Goal: Information Seeking & Learning: Learn about a topic

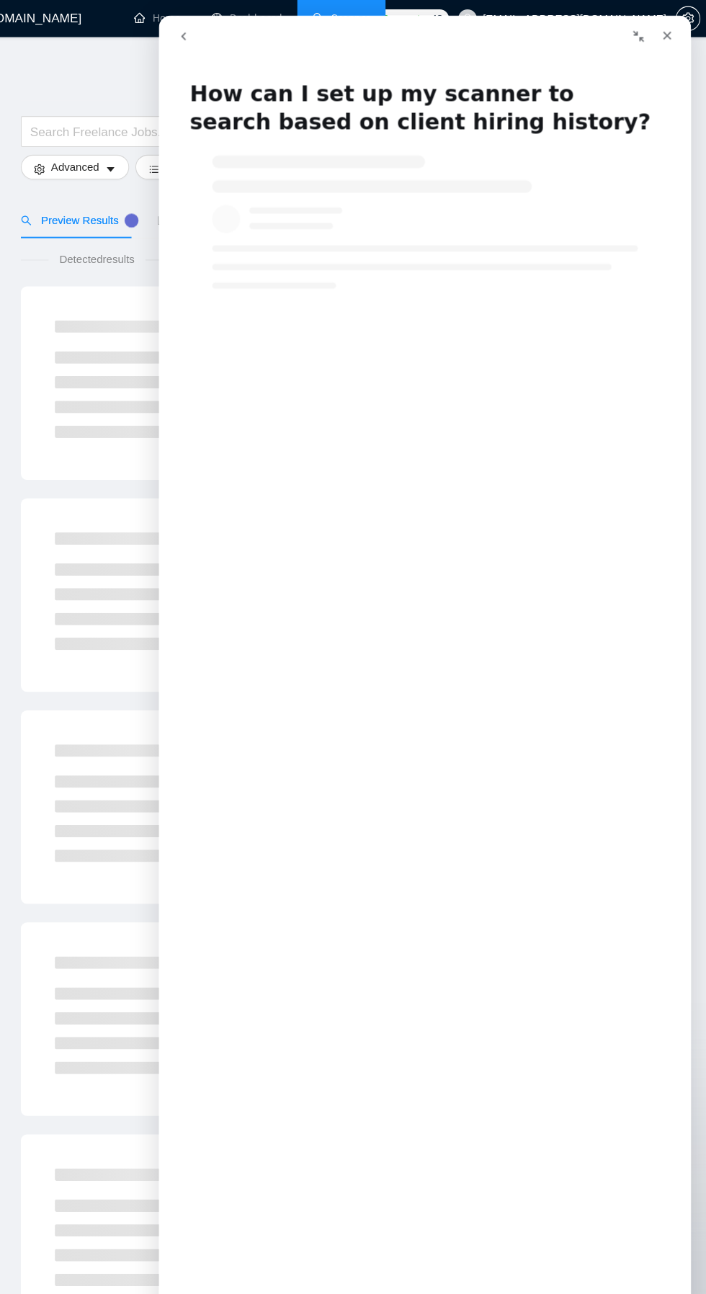
click at [182, 35] on icon "go back" at bounding box center [182, 35] width 12 height 12
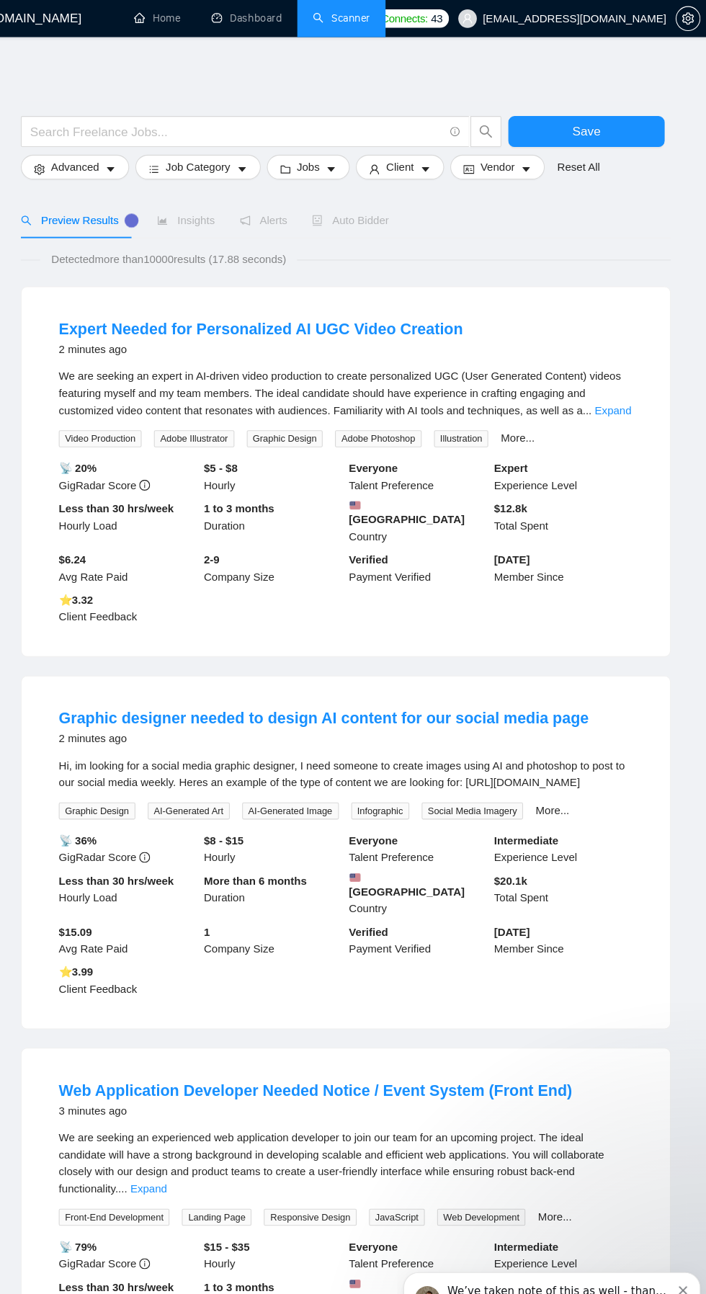
click at [250, 17] on link "Dashboard" at bounding box center [278, 17] width 66 height 12
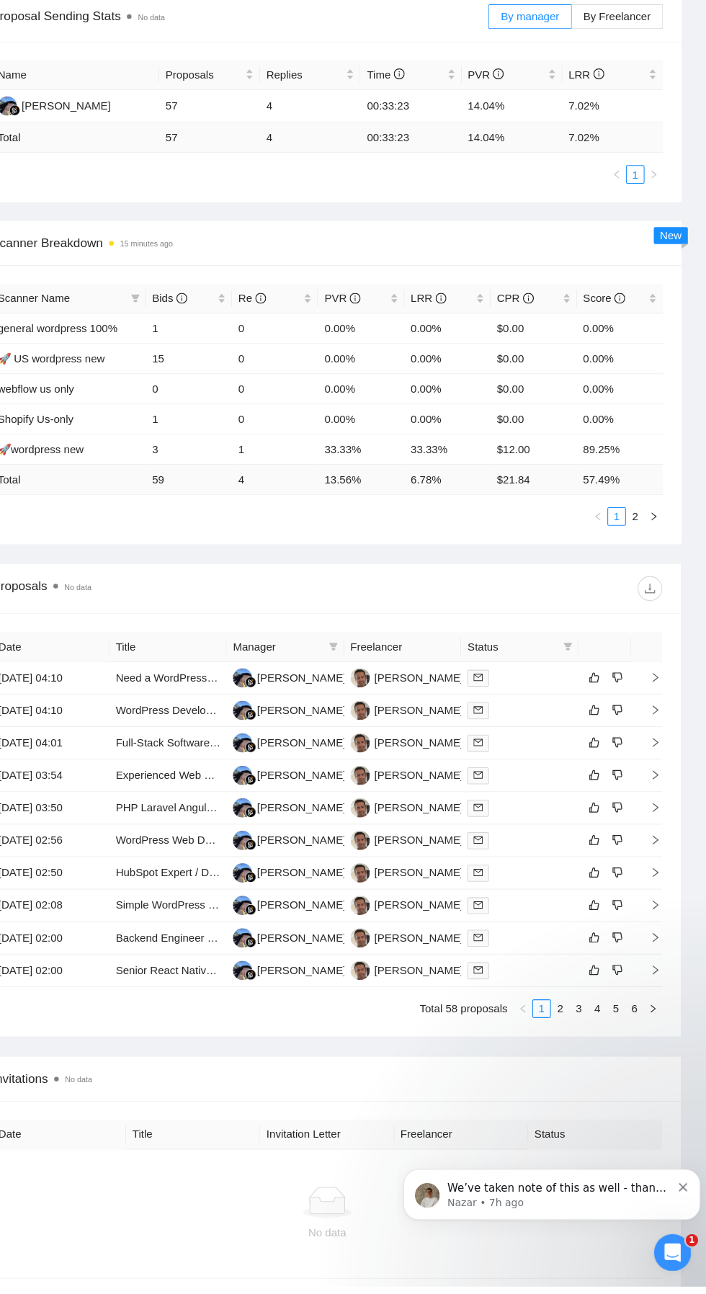
scroll to position [337, 0]
click at [658, 1257] on div "Open Intercom Messenger" at bounding box center [671, 1251] width 48 height 48
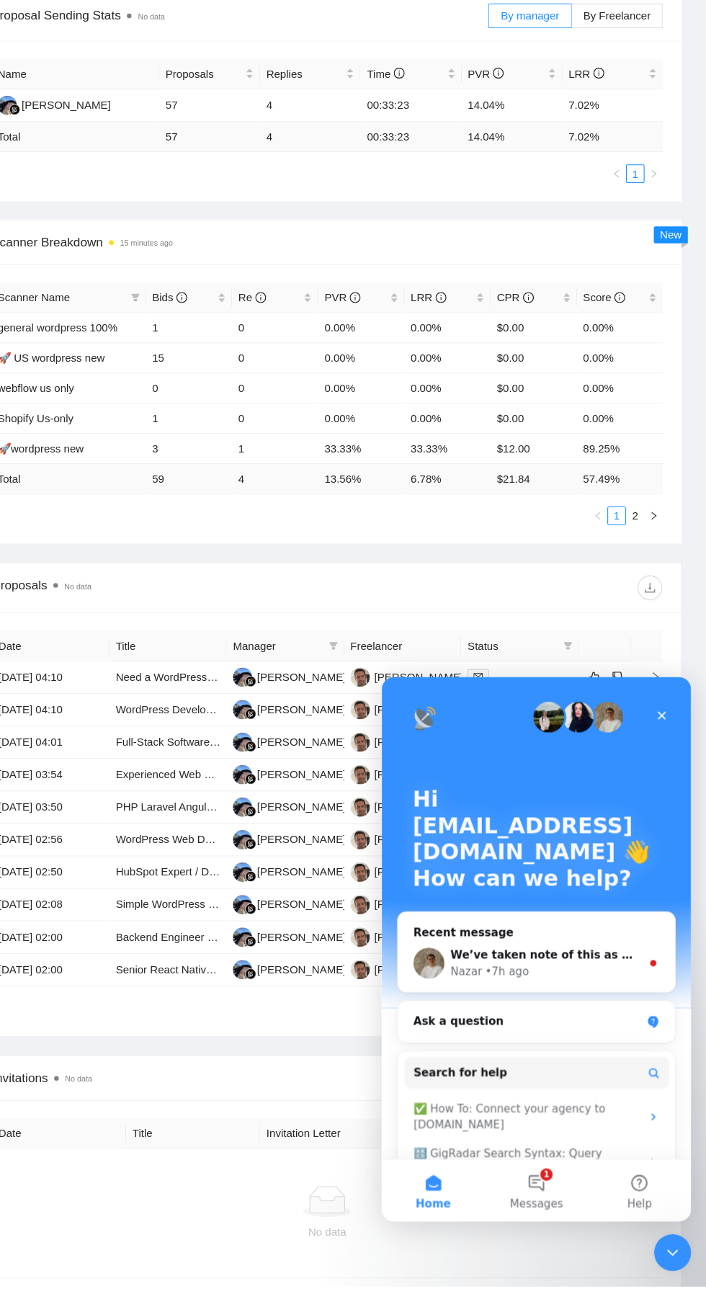
click at [596, 931] on span "We’ve taken note of this as well - thanks for bringing it to our attention!" at bounding box center [652, 935] width 414 height 12
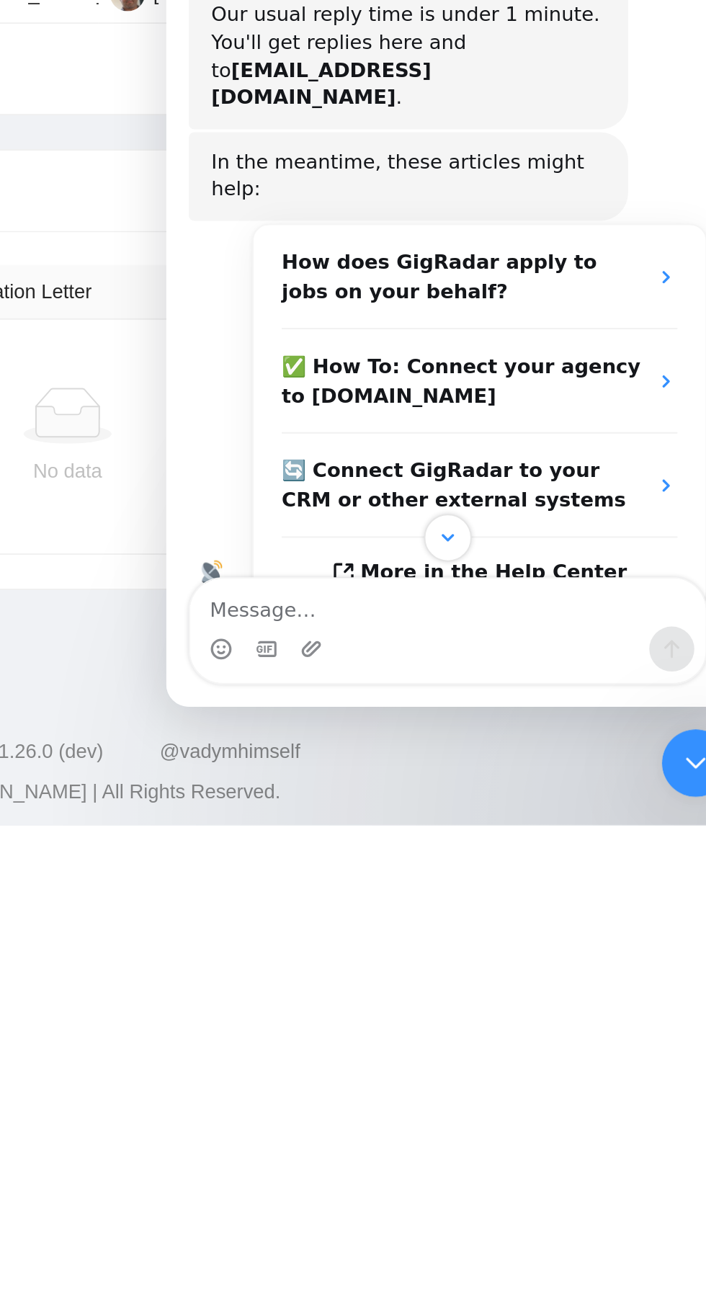
scroll to position [467, 0]
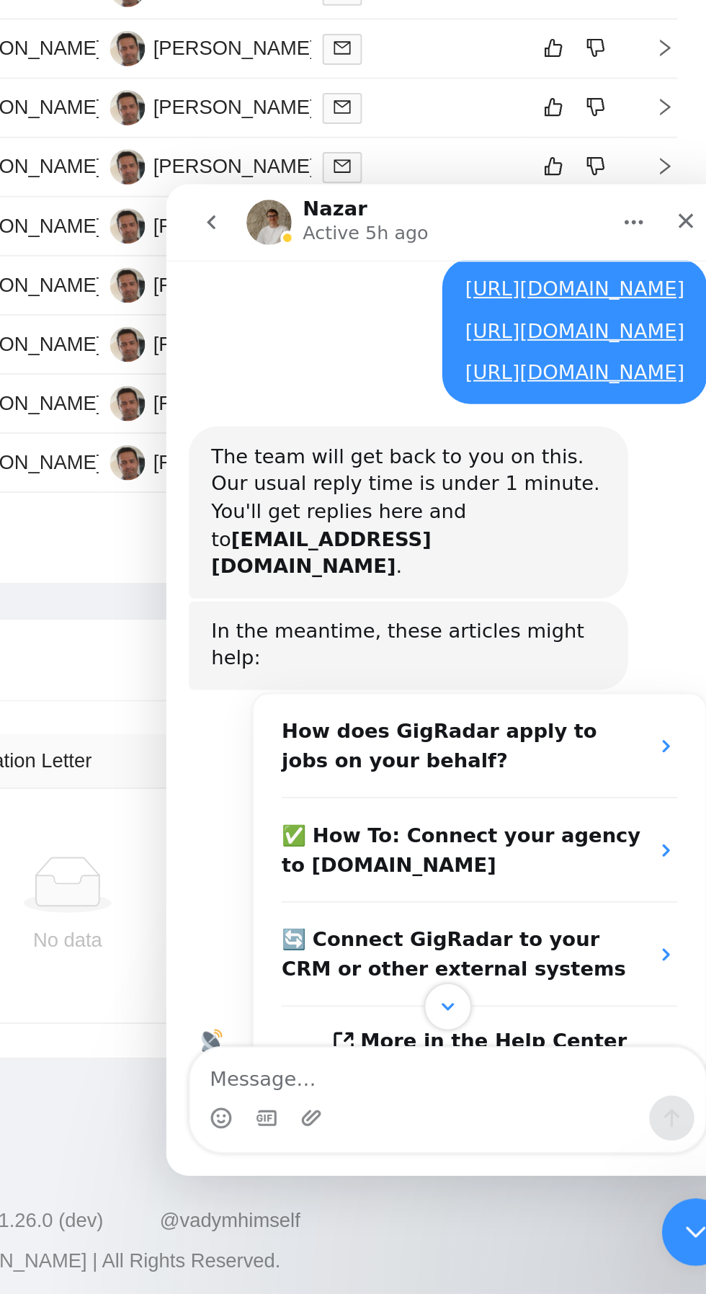
click at [670, 1219] on icon "Close Intercom Messenger" at bounding box center [678, 1214] width 17 height 17
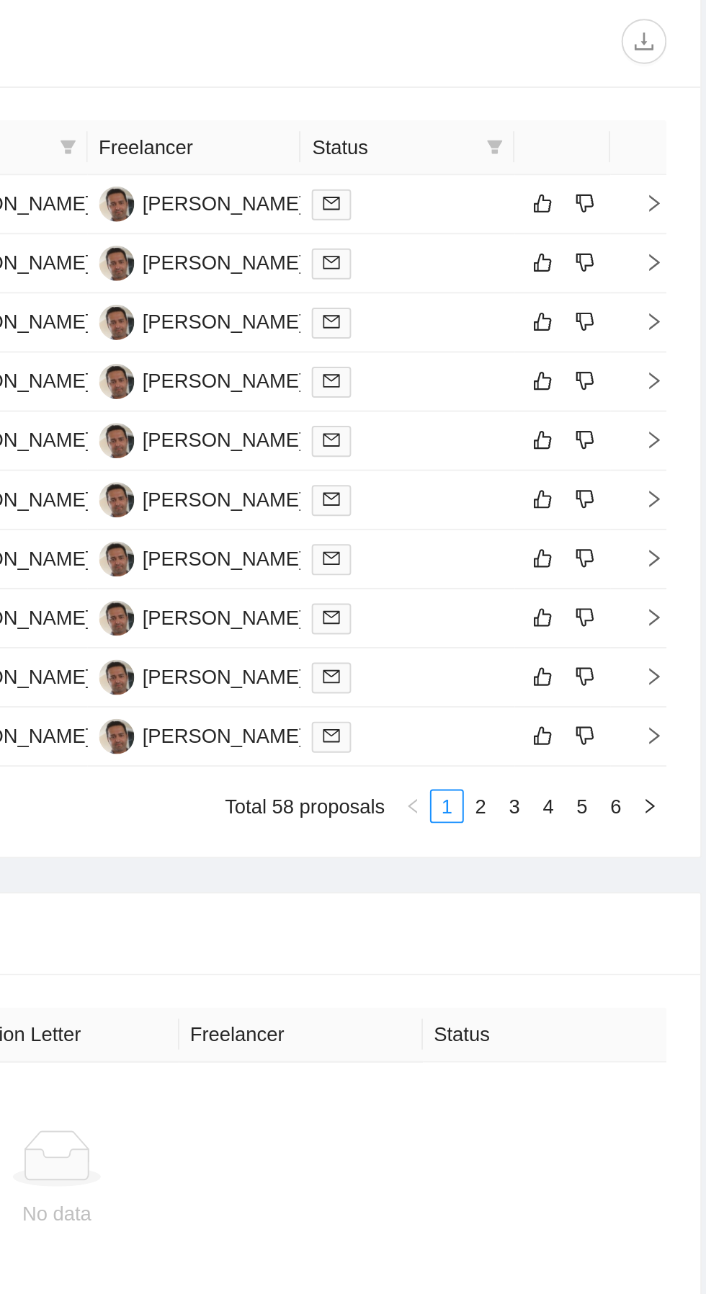
scroll to position [453, 0]
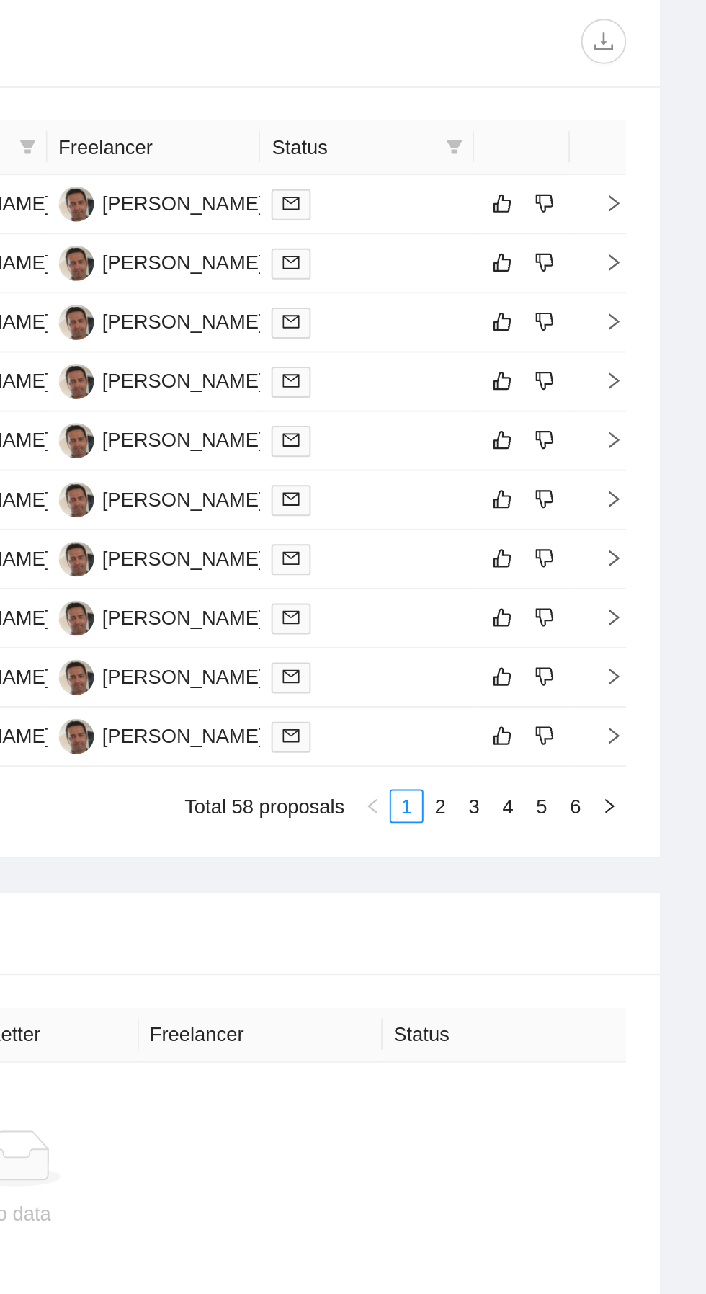
click at [570, 910] on link "2" at bounding box center [570, 918] width 16 height 16
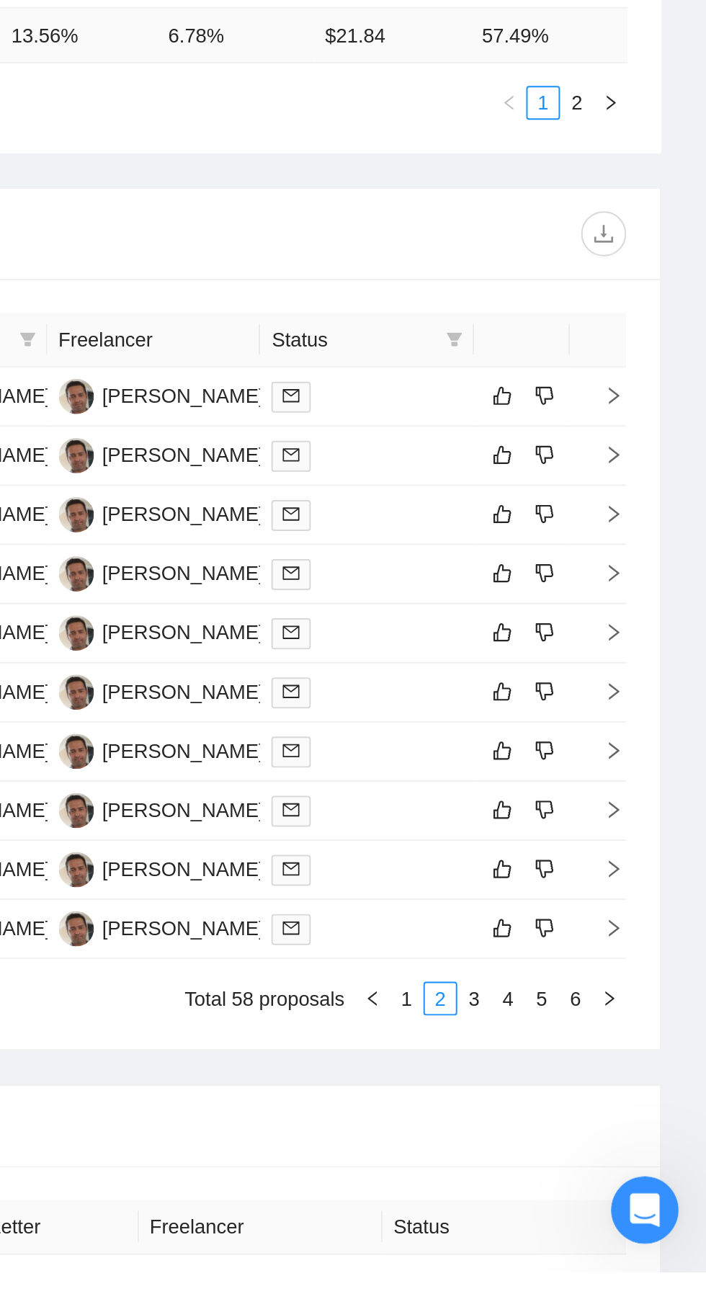
scroll to position [218, 0]
click at [587, 1147] on link "3" at bounding box center [587, 1154] width 16 height 16
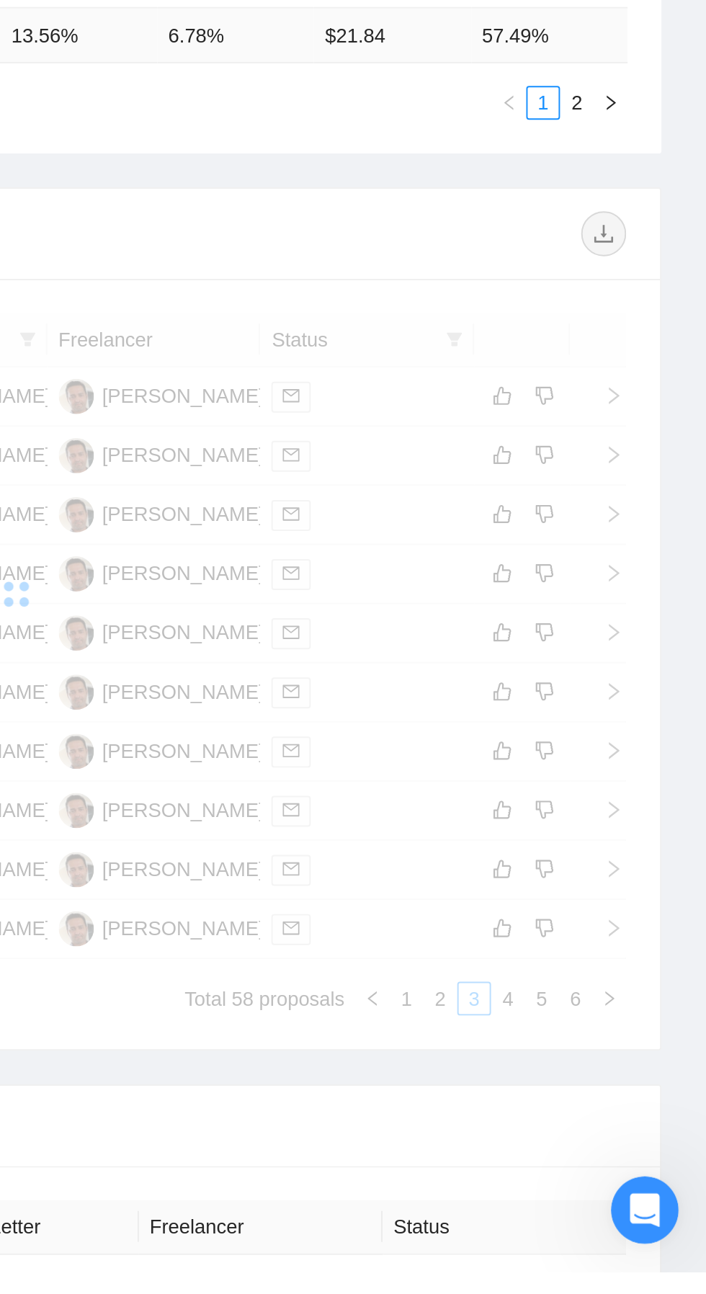
click at [593, 1150] on div "Date Title Manager Freelancer Status 19 Aug, 2025 01:56 Shopify store creation …" at bounding box center [353, 982] width 624 height 359
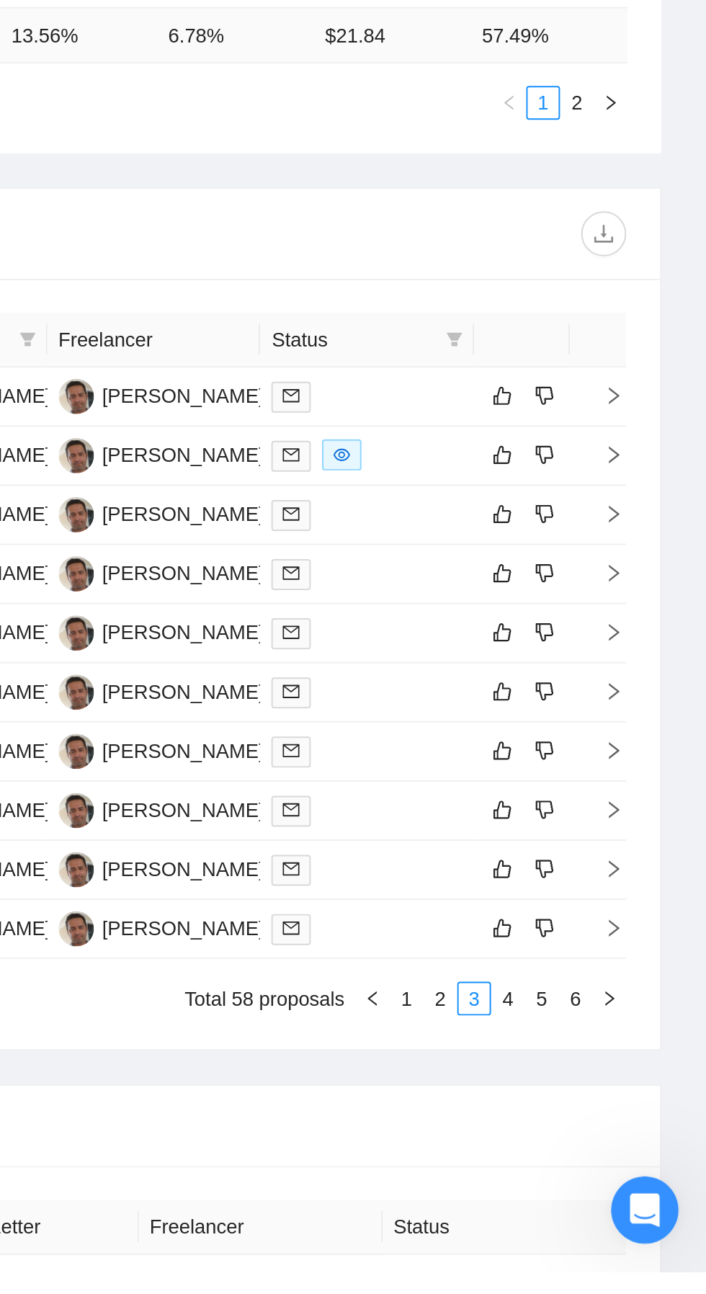
click at [568, 1150] on link "2" at bounding box center [570, 1154] width 16 height 16
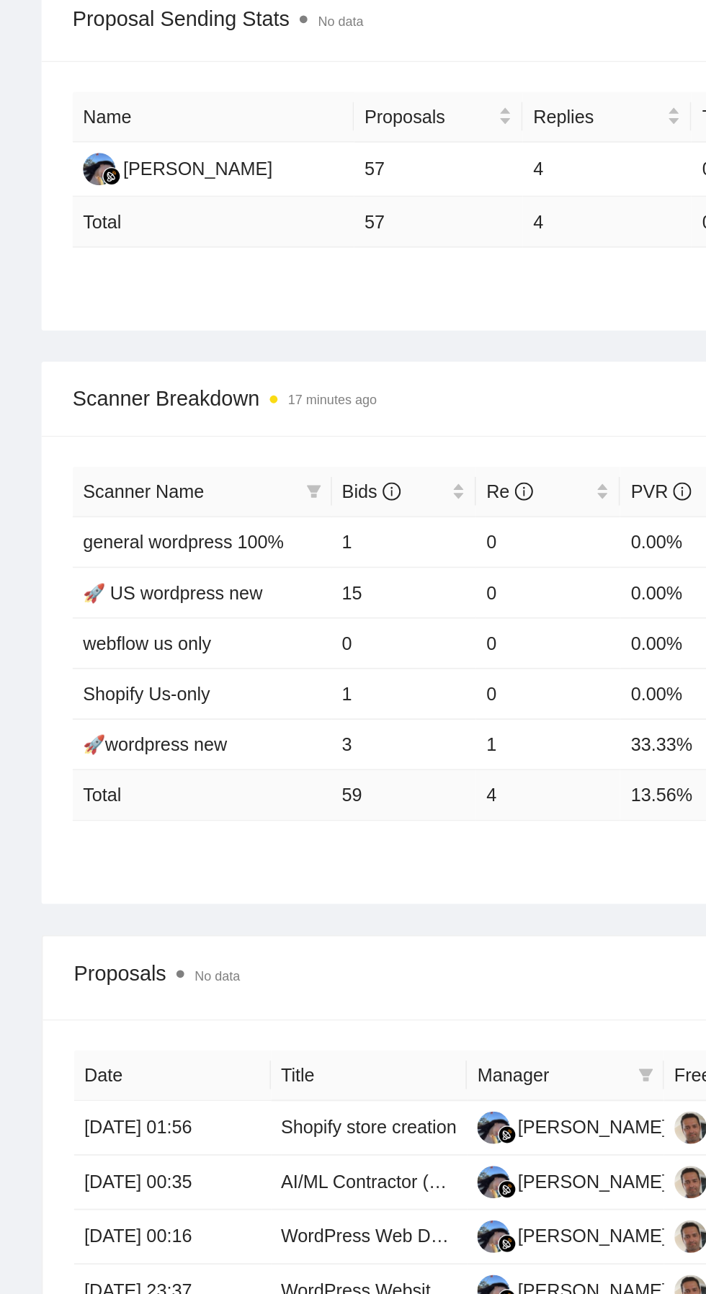
scroll to position [222, 0]
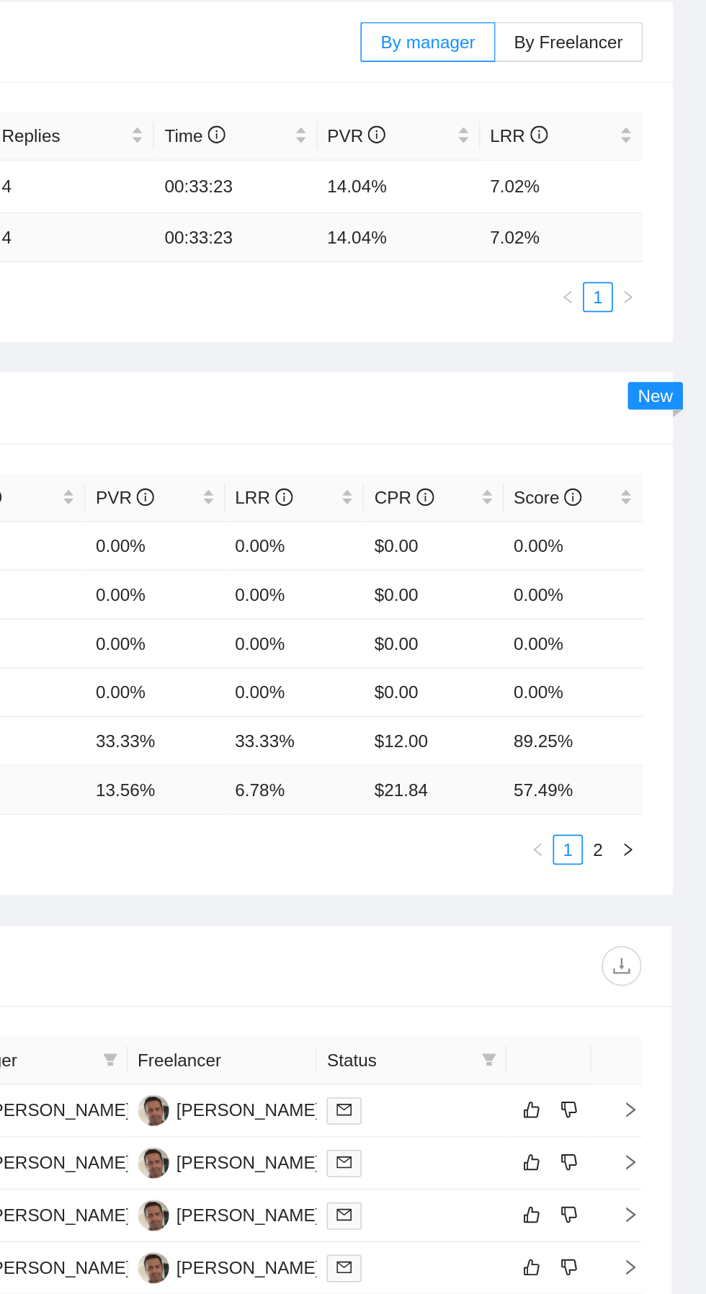
click at [641, 690] on link "2" at bounding box center [640, 692] width 16 height 16
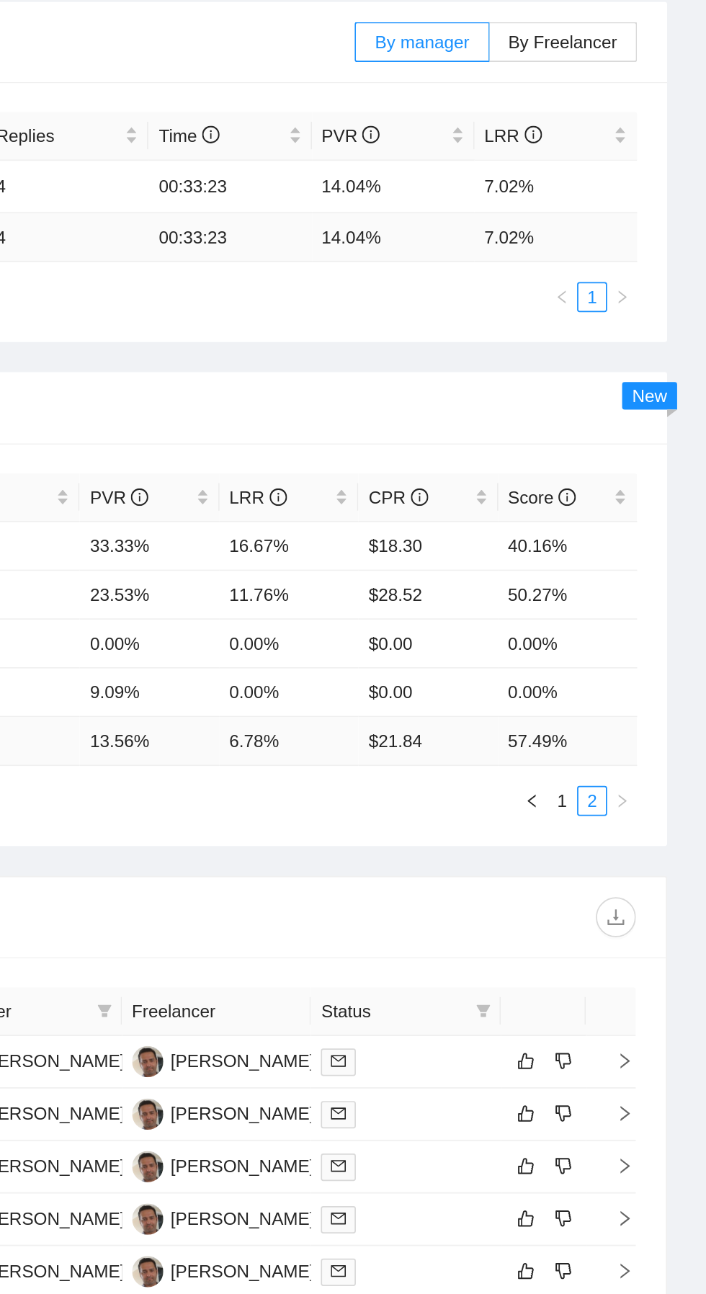
click at [604, 660] on icon "left" at bounding box center [605, 663] width 9 height 9
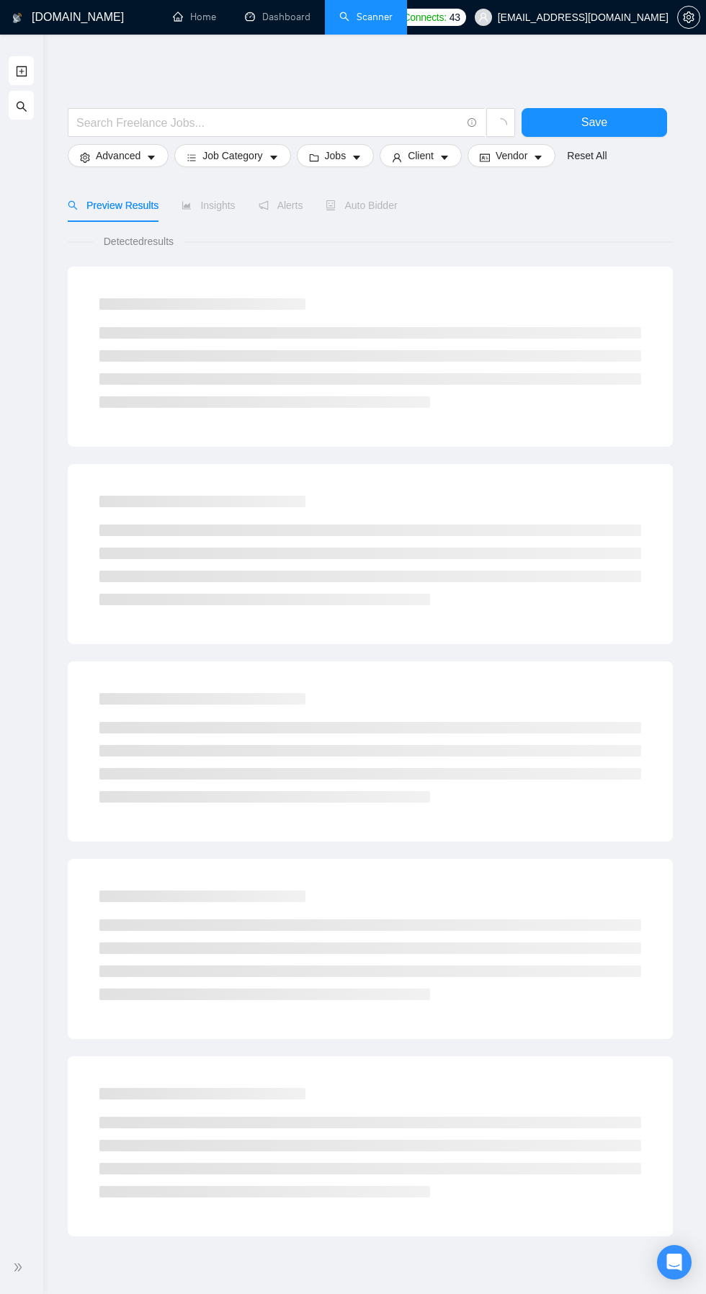
click at [300, 22] on link "Dashboard" at bounding box center [278, 17] width 66 height 12
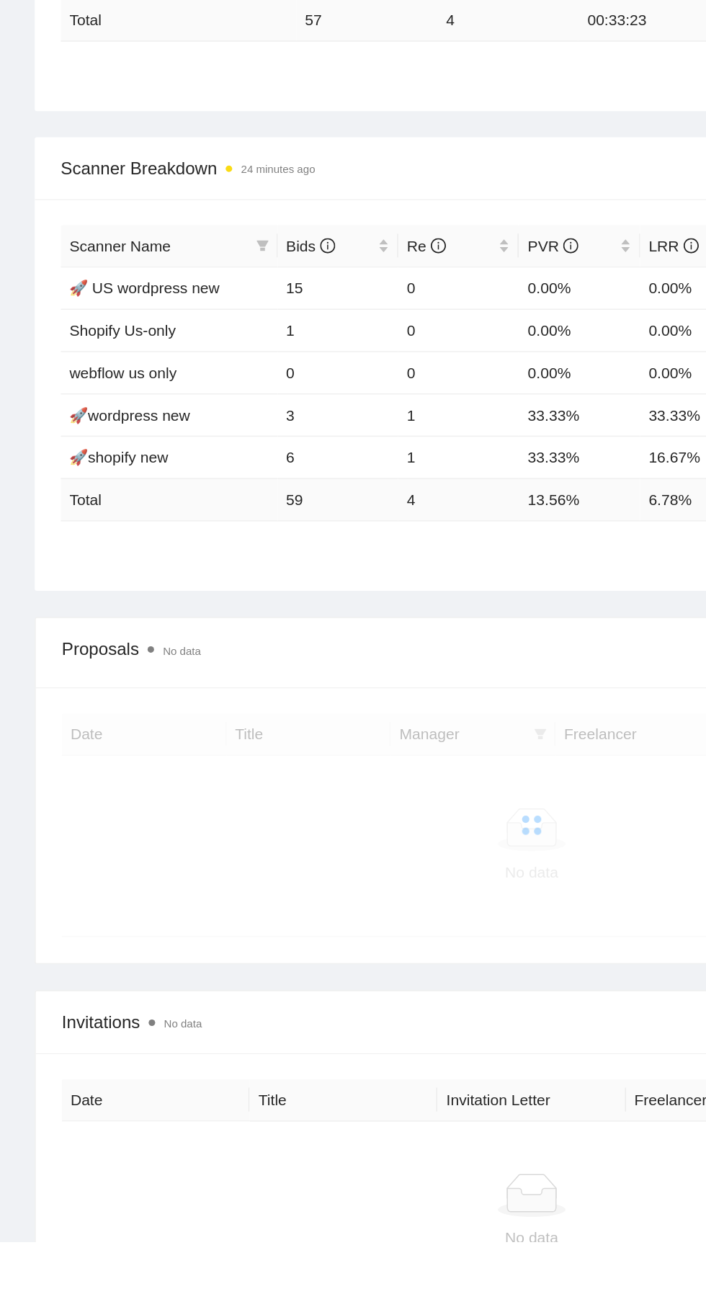
scroll to position [155, 0]
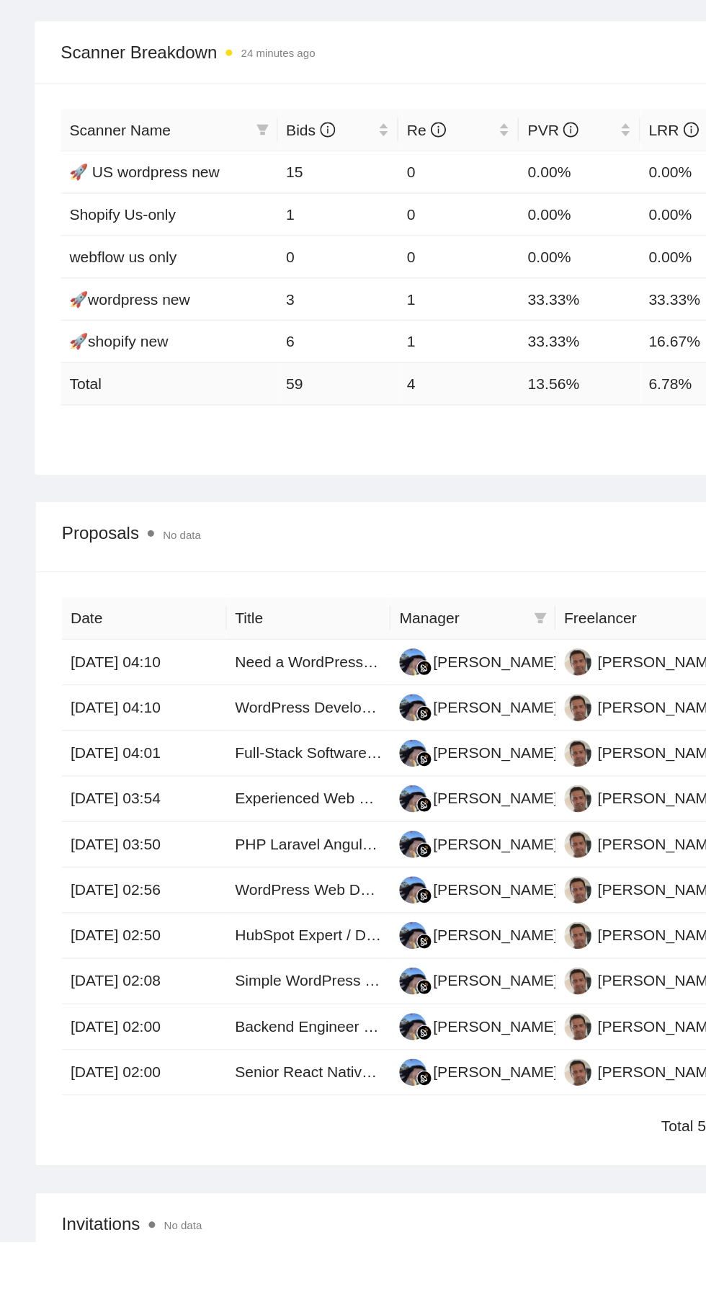
click at [210, 903] on link "Need a WordPress / Beaver Builder developer for page build." at bounding box center [293, 908] width 274 height 12
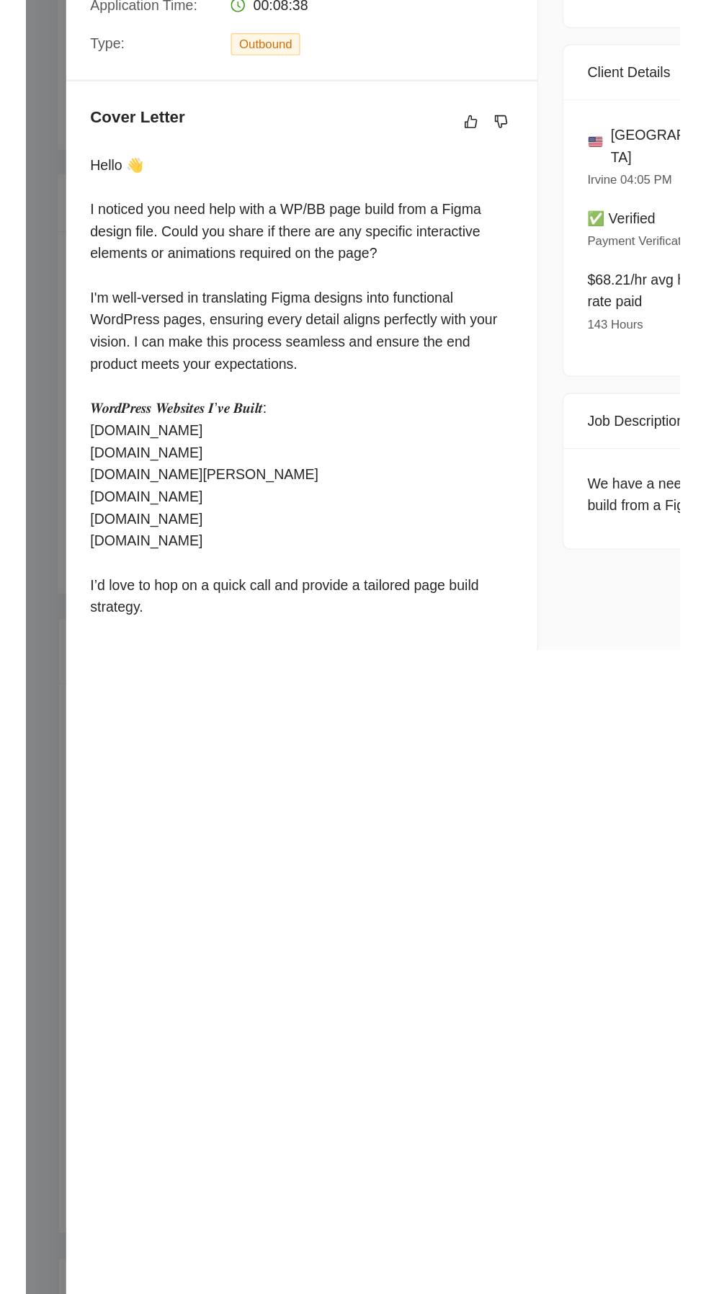
scroll to position [169, 0]
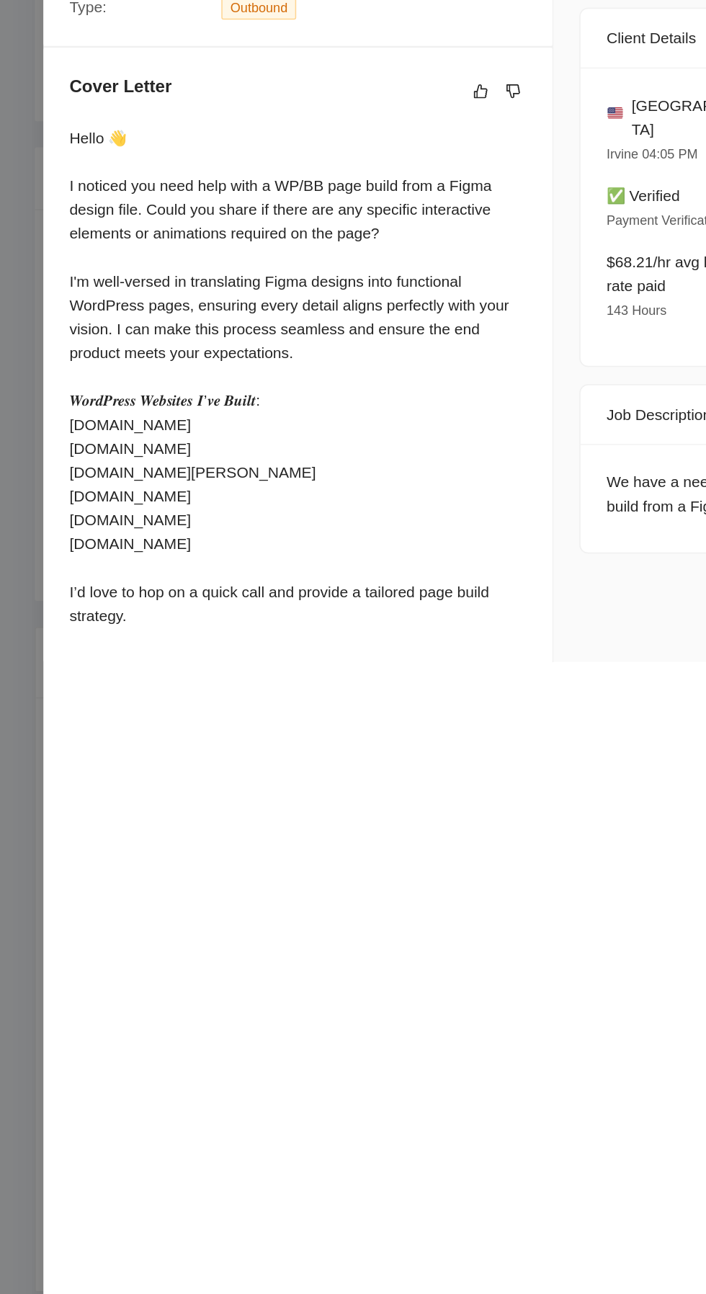
click at [17, 1053] on div at bounding box center [353, 647] width 706 height 1294
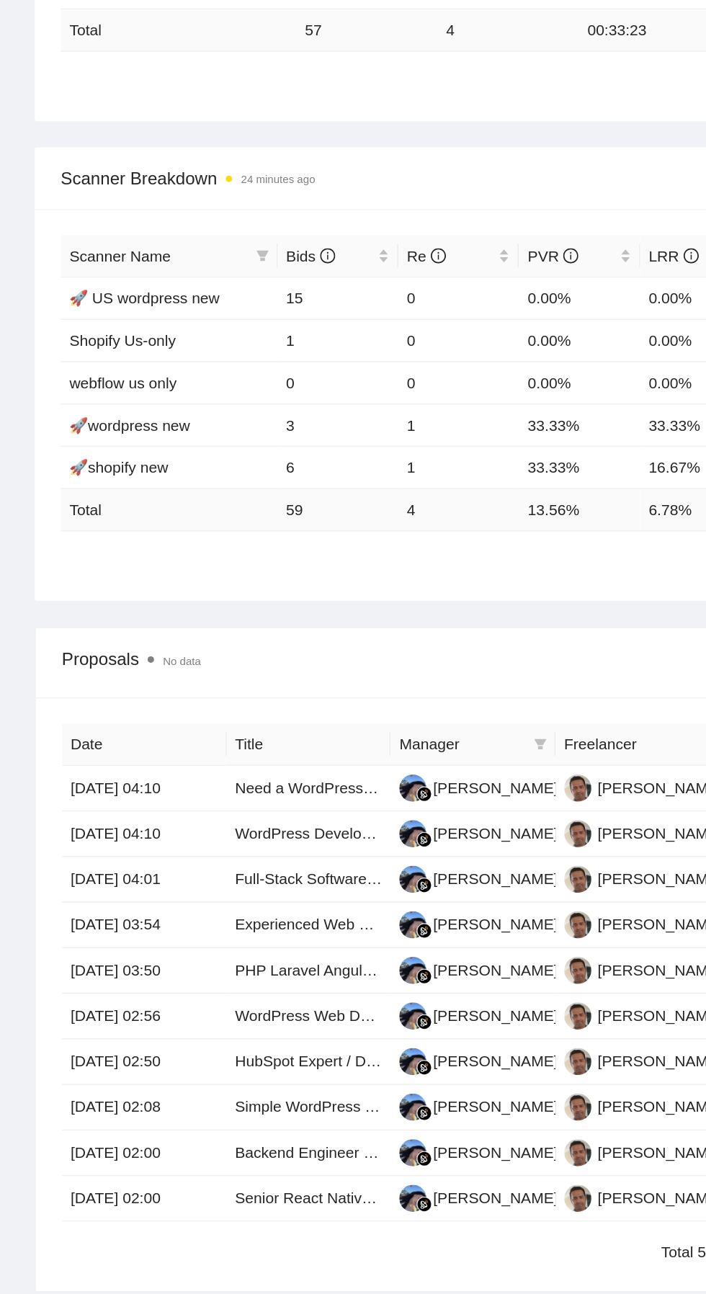
click at [194, 925] on link "WordPress Developer Needed for WooCommerce Online Store" at bounding box center [297, 925] width 282 height 12
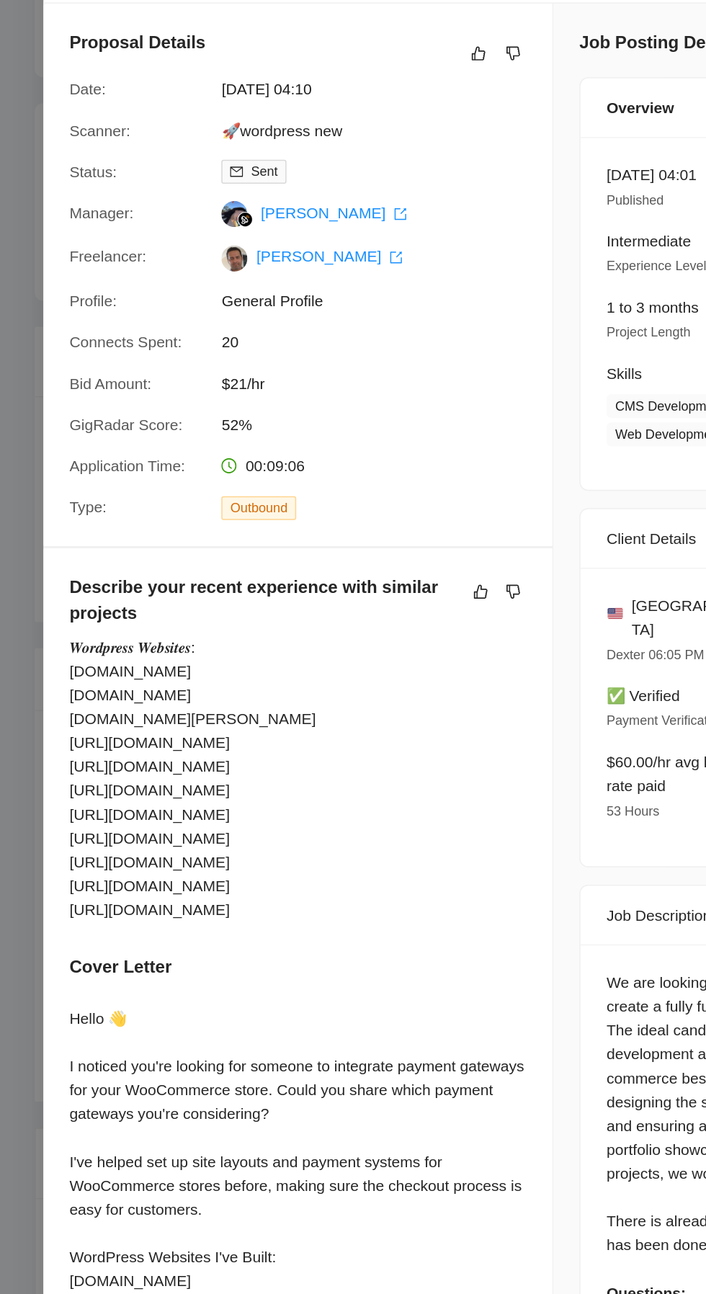
click at [12, 693] on div at bounding box center [353, 647] width 706 height 1294
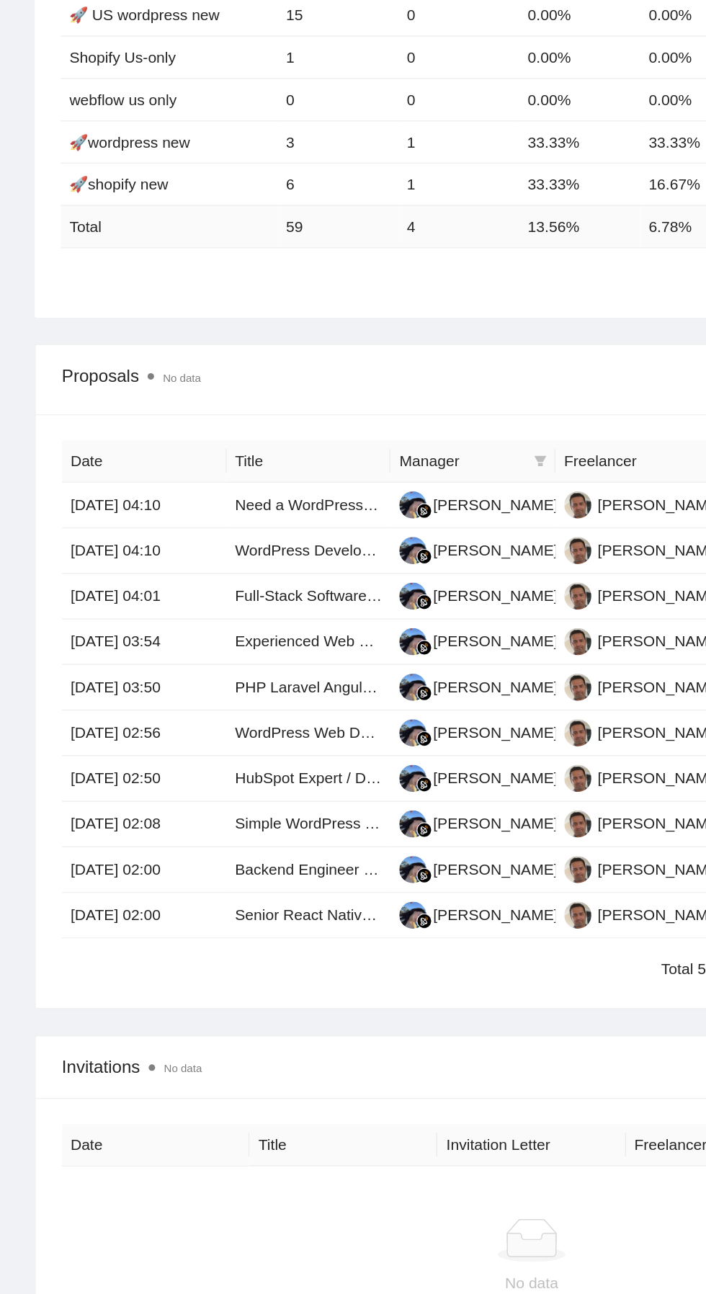
scroll to position [376, 0]
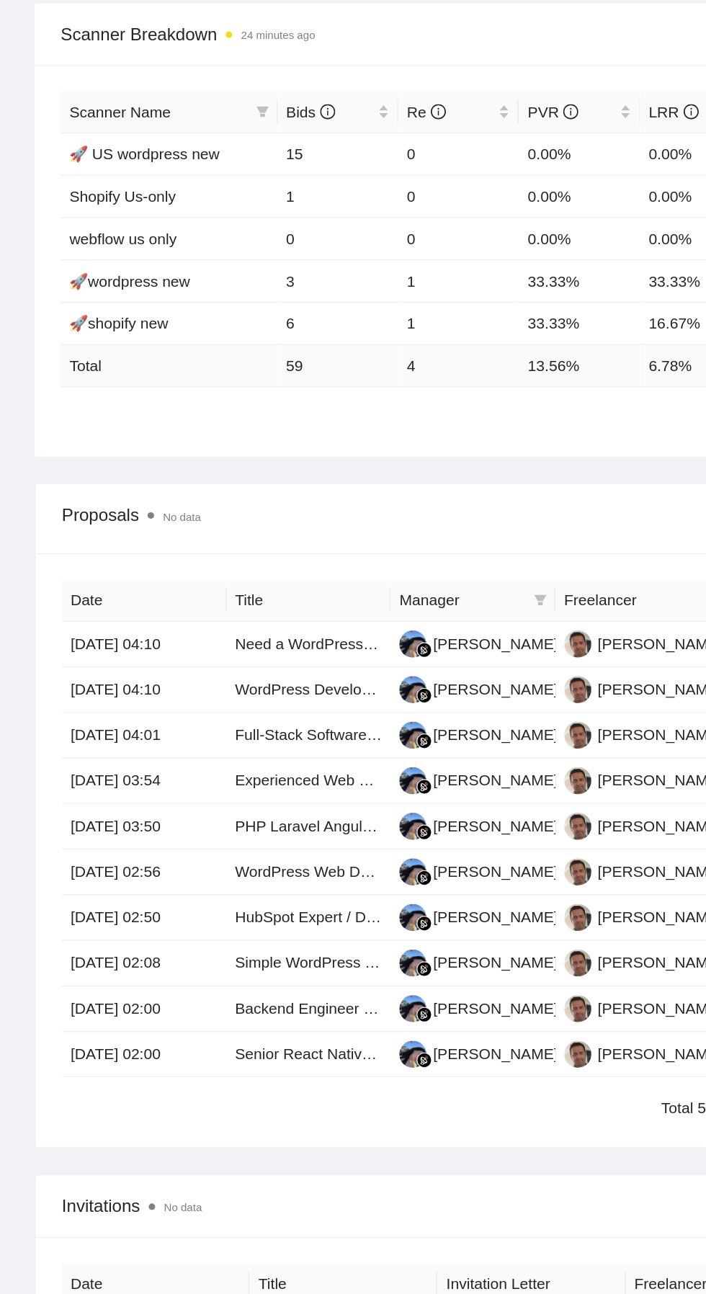
click at [227, 742] on link "Full-Stack Software Engineer for Next.js + Nest.js Web App" at bounding box center [288, 748] width 264 height 12
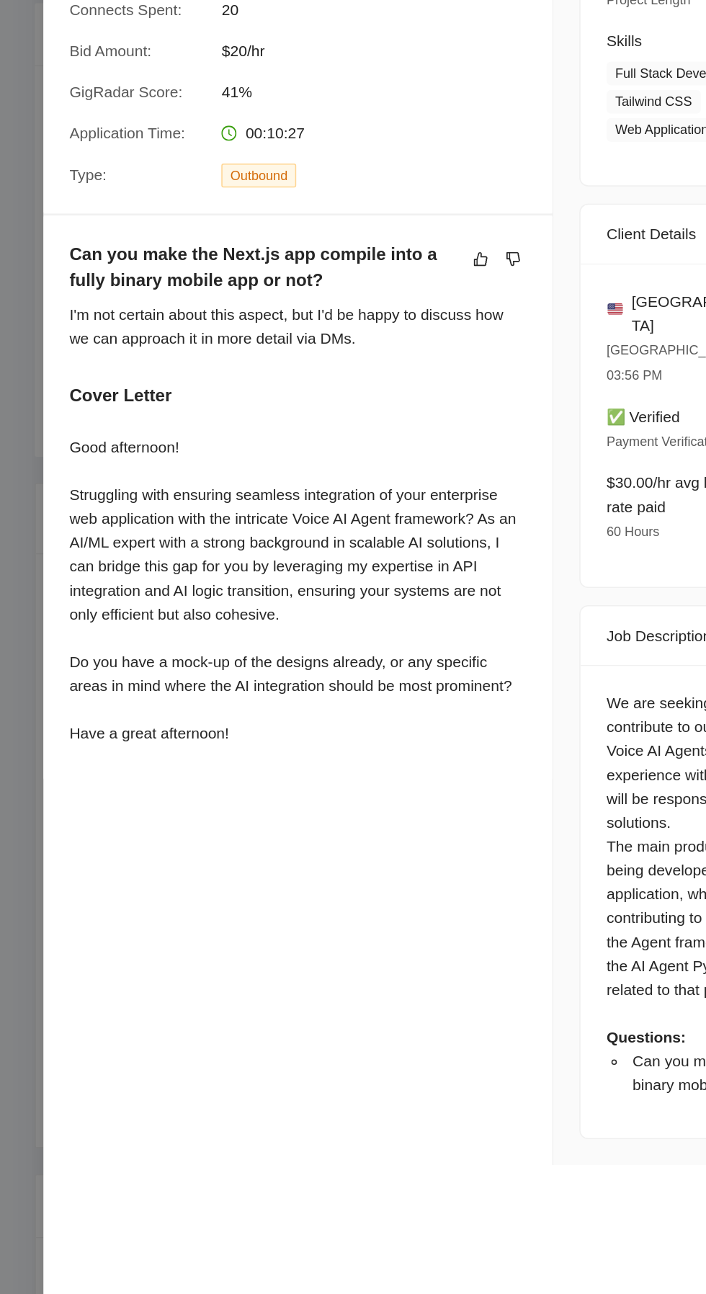
click at [15, 900] on div at bounding box center [353, 647] width 706 height 1294
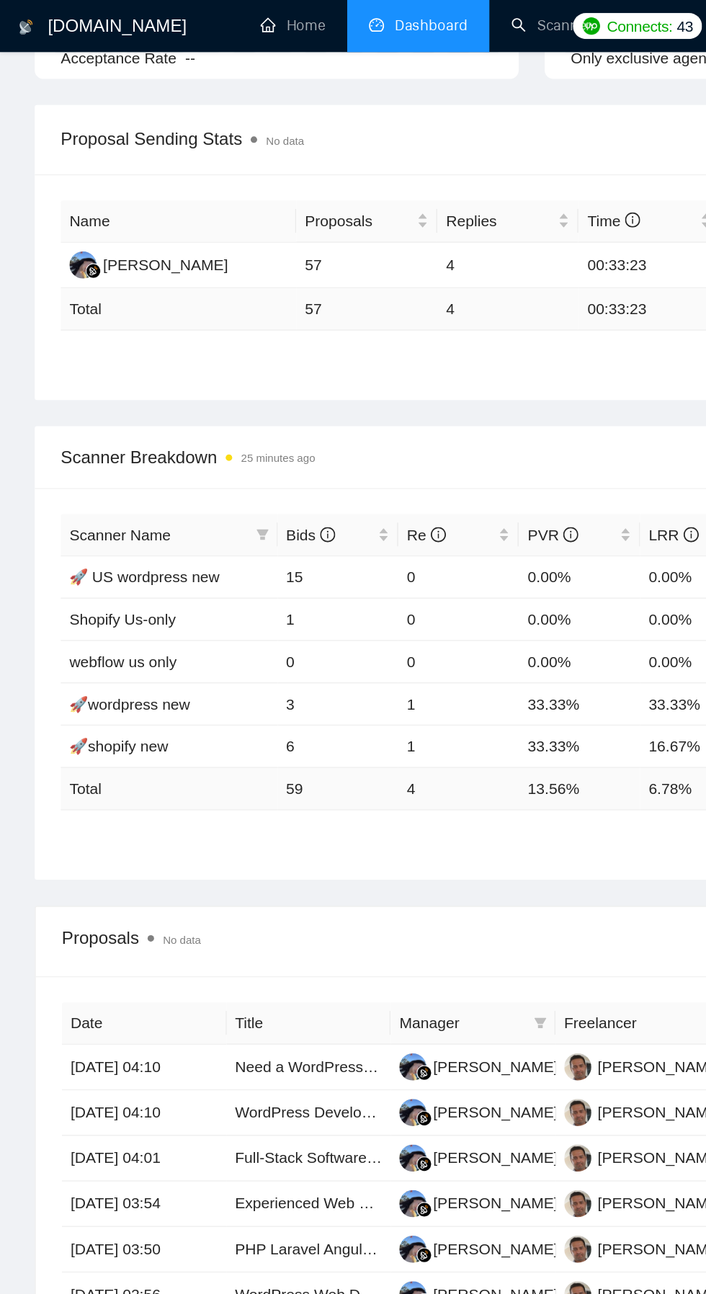
scroll to position [0, 0]
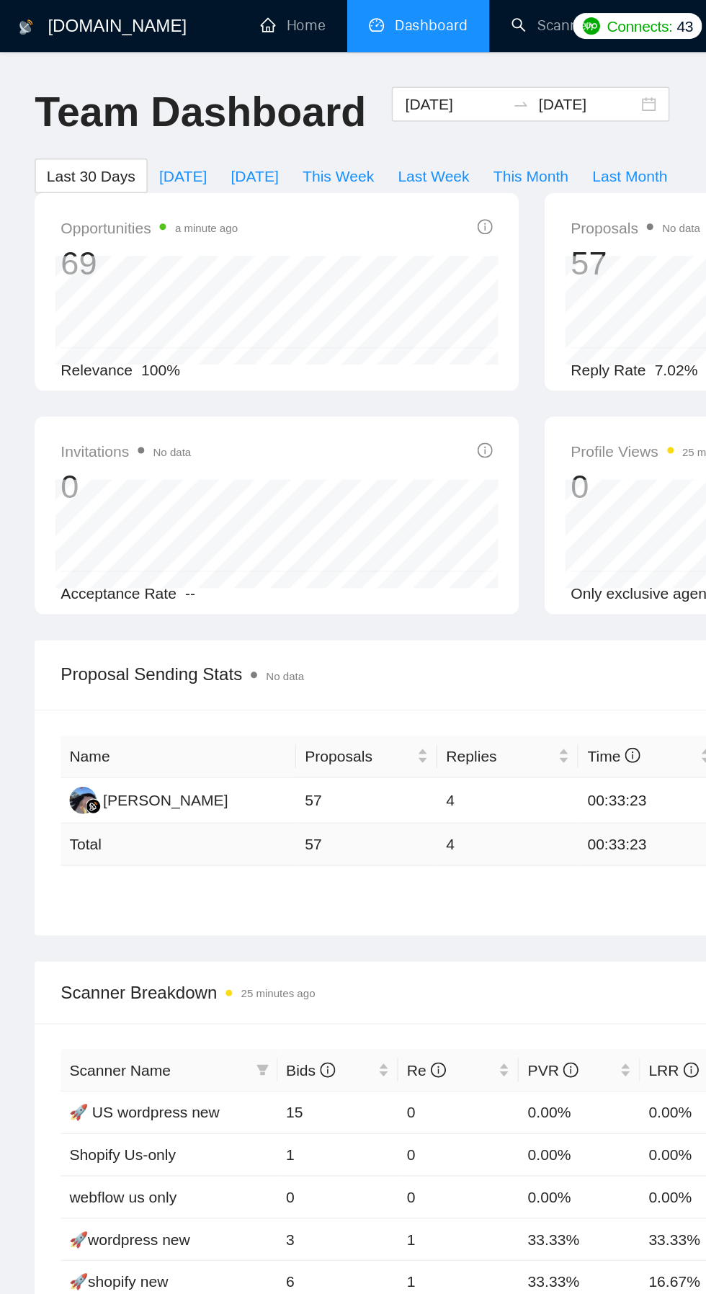
click at [362, 15] on link "Scanner" at bounding box center [365, 17] width 53 height 12
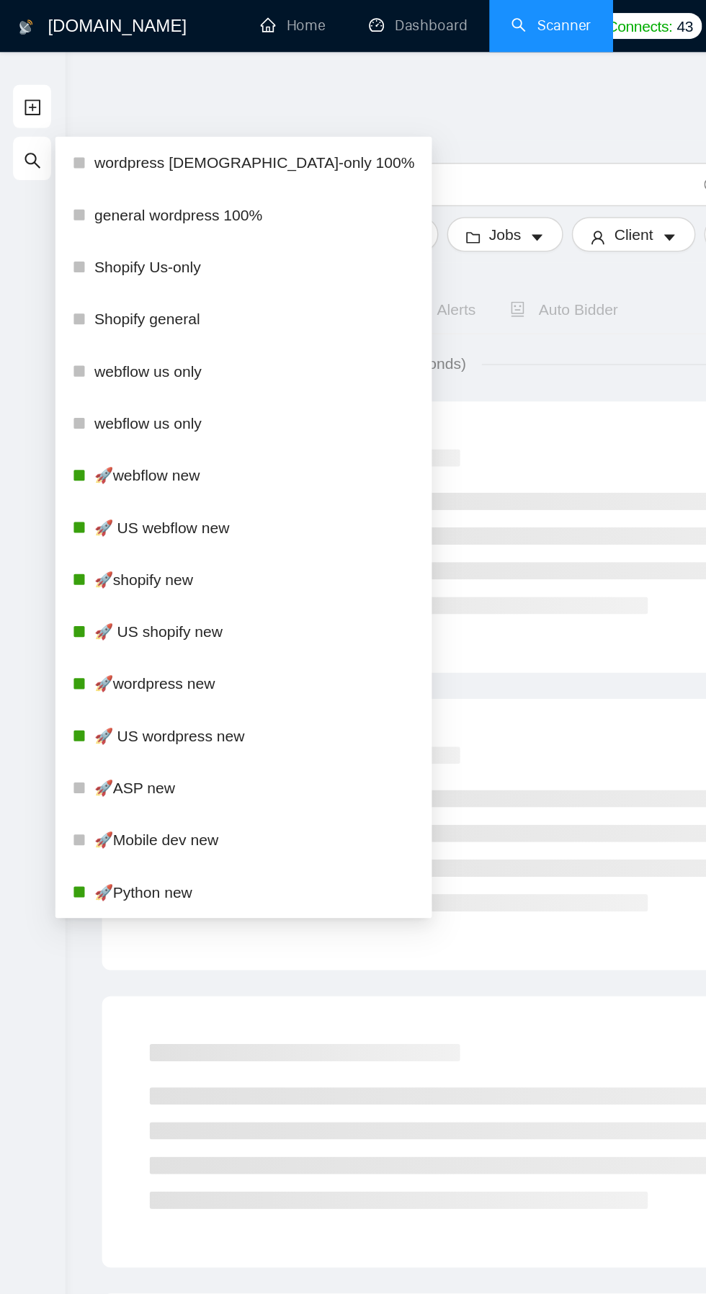
click at [148, 578] on link "🚀Python new" at bounding box center [169, 592] width 212 height 29
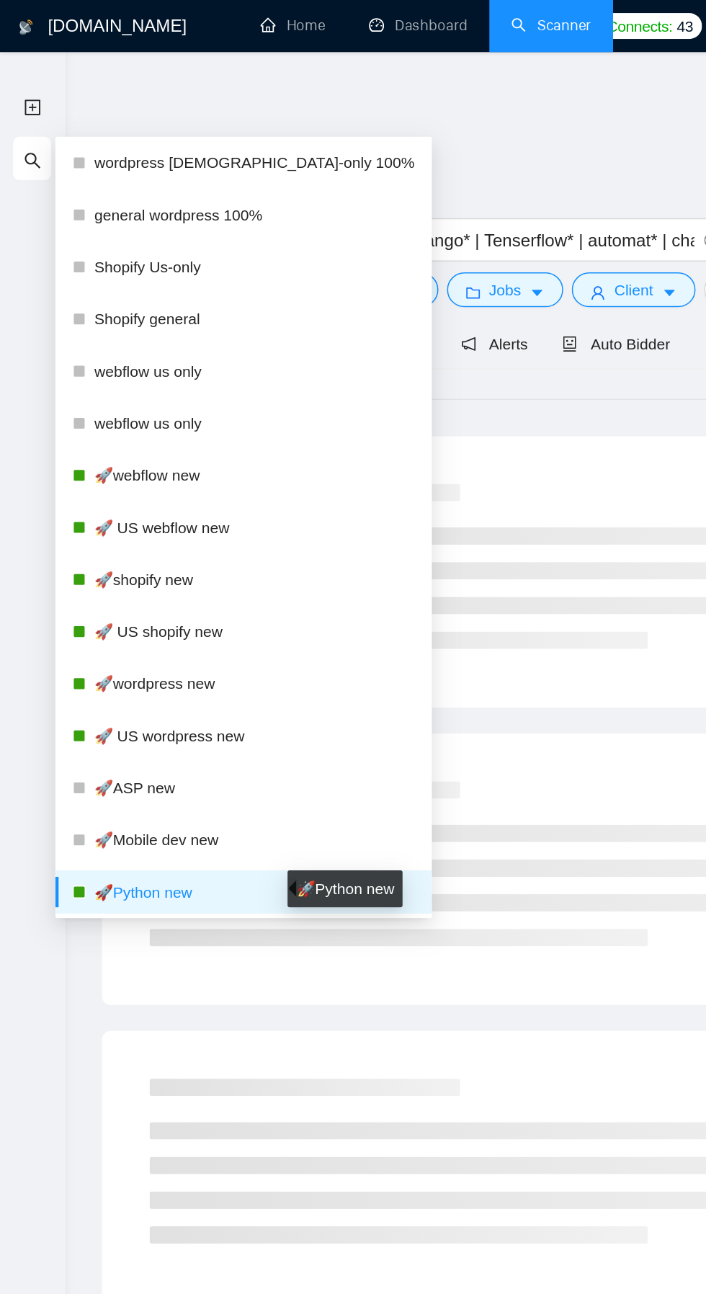
click at [19, 107] on icon "search" at bounding box center [22, 107] width 12 height 12
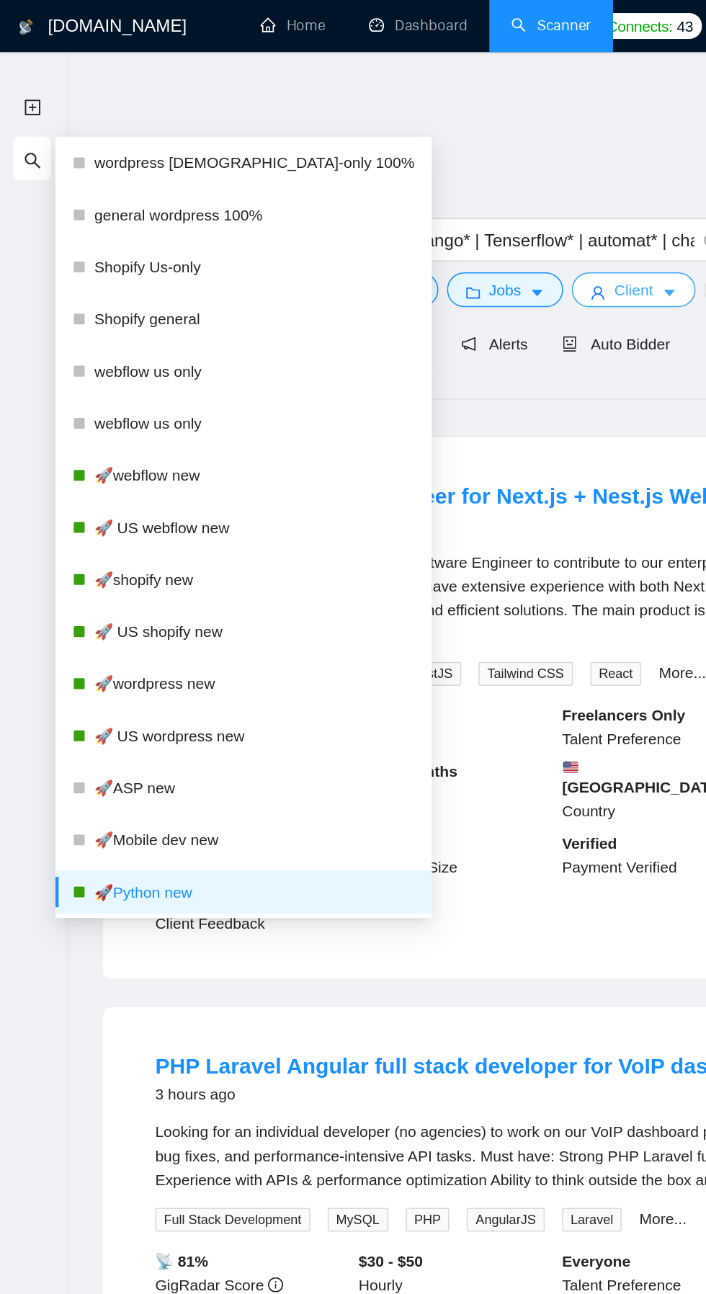
click at [426, 196] on span "Client" at bounding box center [421, 192] width 26 height 16
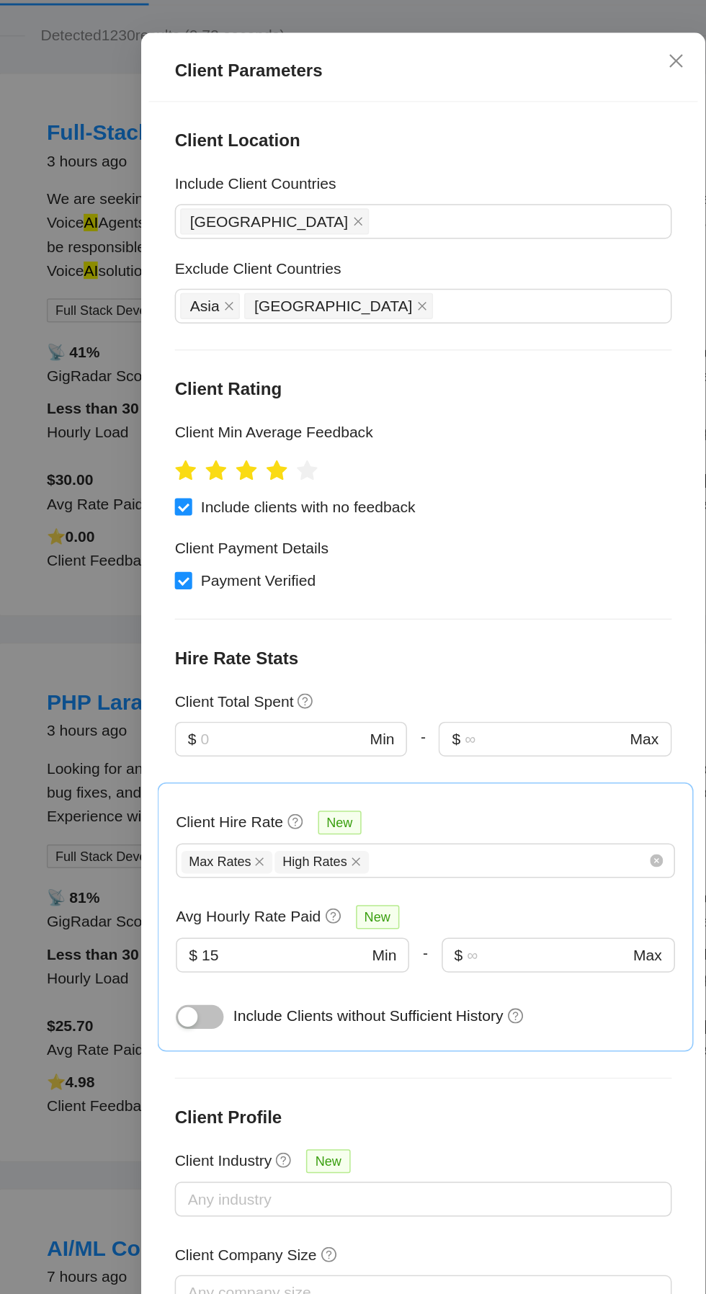
click at [117, 756] on div "Client Parameters Client Location Include Client Countries United States Exclud…" at bounding box center [353, 647] width 706 height 1294
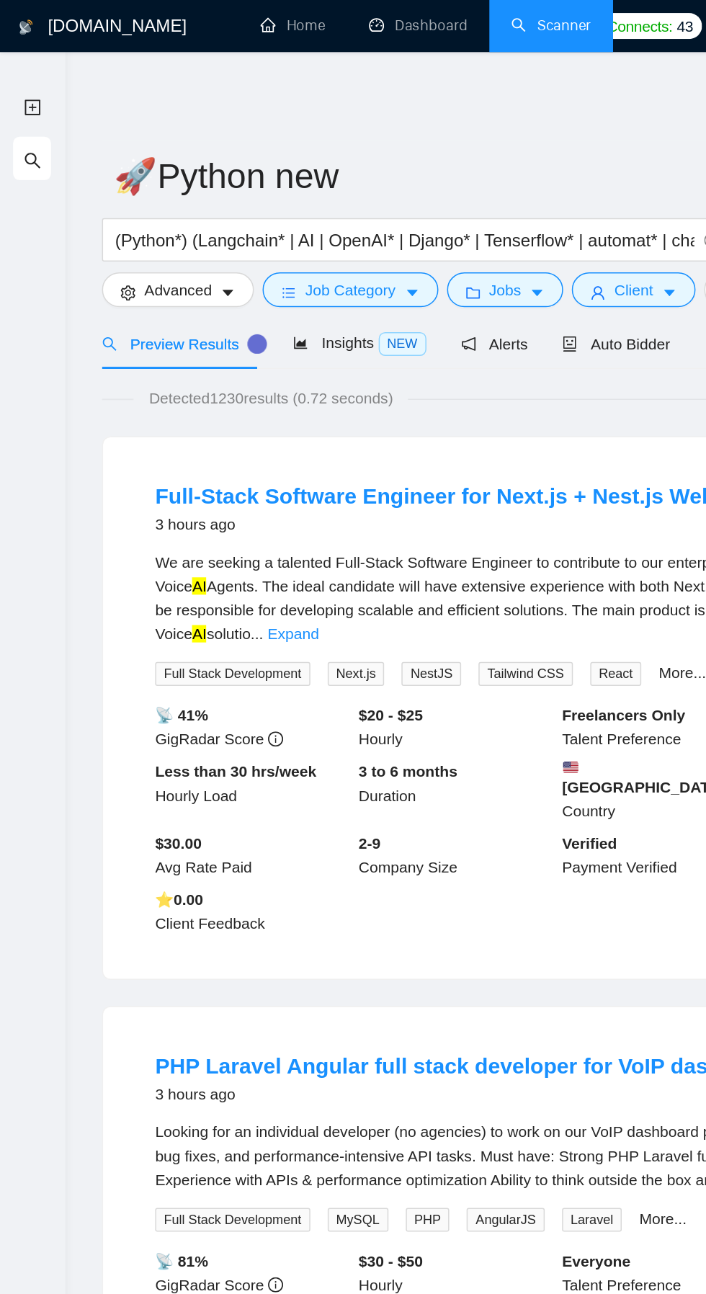
click at [274, 33] on li "Dashboard" at bounding box center [277, 17] width 94 height 35
click at [260, 33] on li "Dashboard" at bounding box center [277, 17] width 94 height 35
click at [256, 17] on link "Dashboard" at bounding box center [278, 17] width 66 height 12
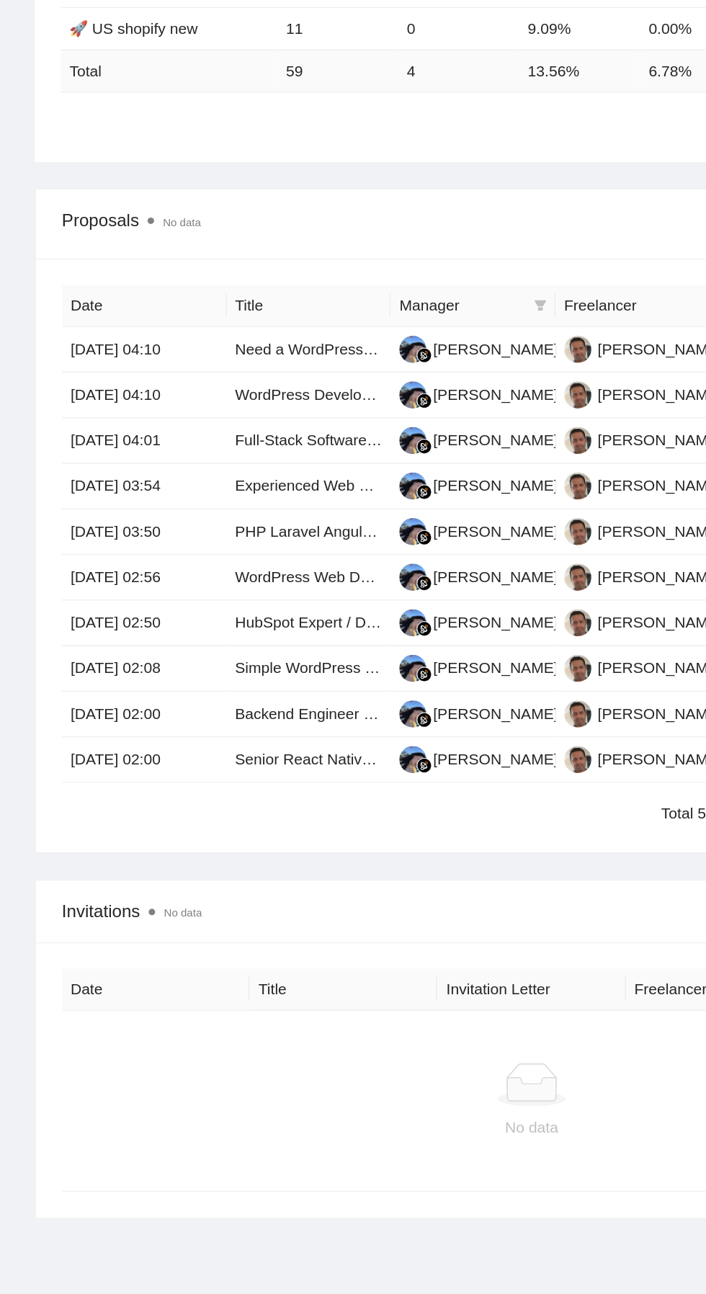
scroll to position [429, 0]
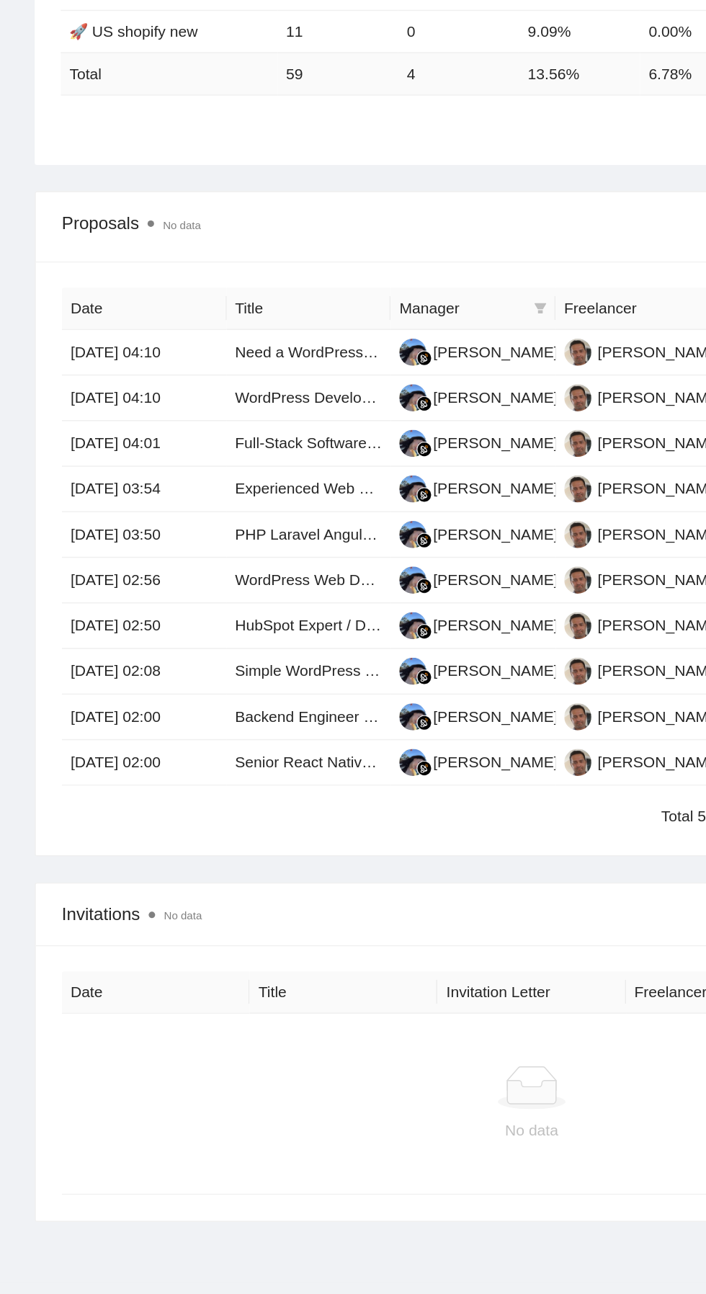
click at [180, 721] on link "Experienced Web Developer Needed for Car Rental Company Website" at bounding box center [314, 725] width 317 height 12
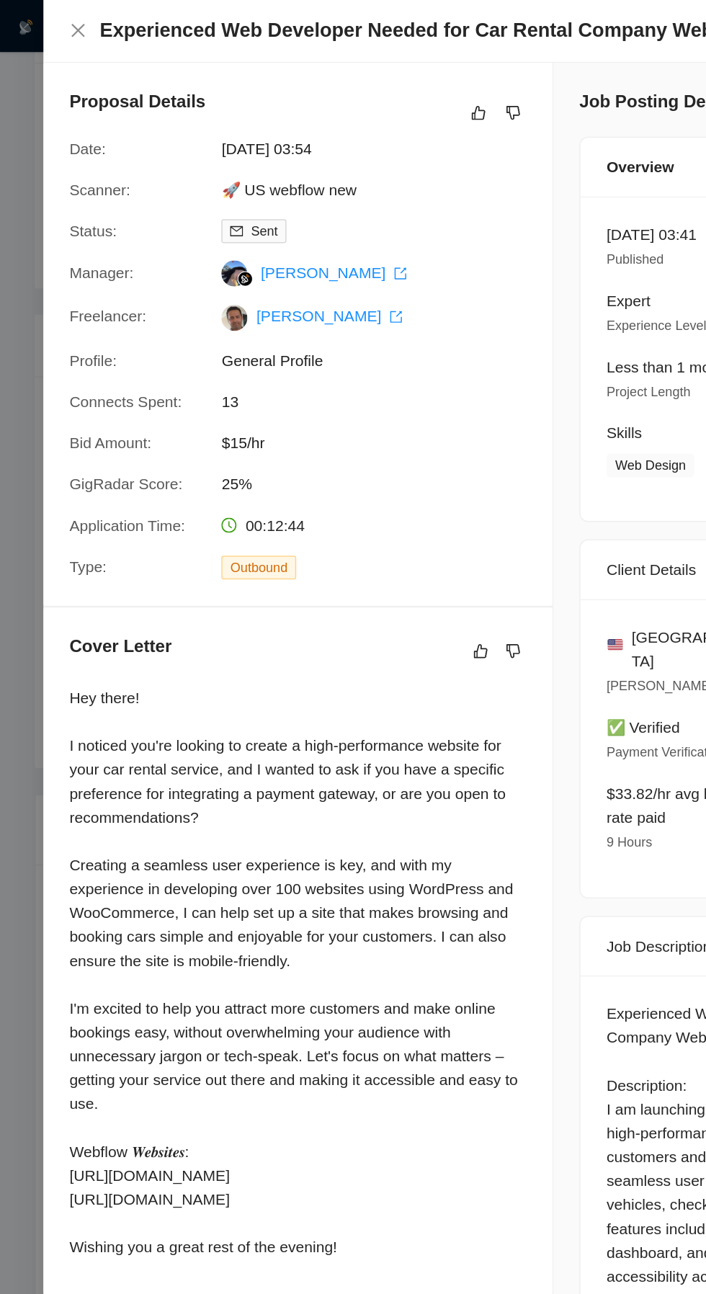
click at [9, 645] on div at bounding box center [353, 647] width 706 height 1294
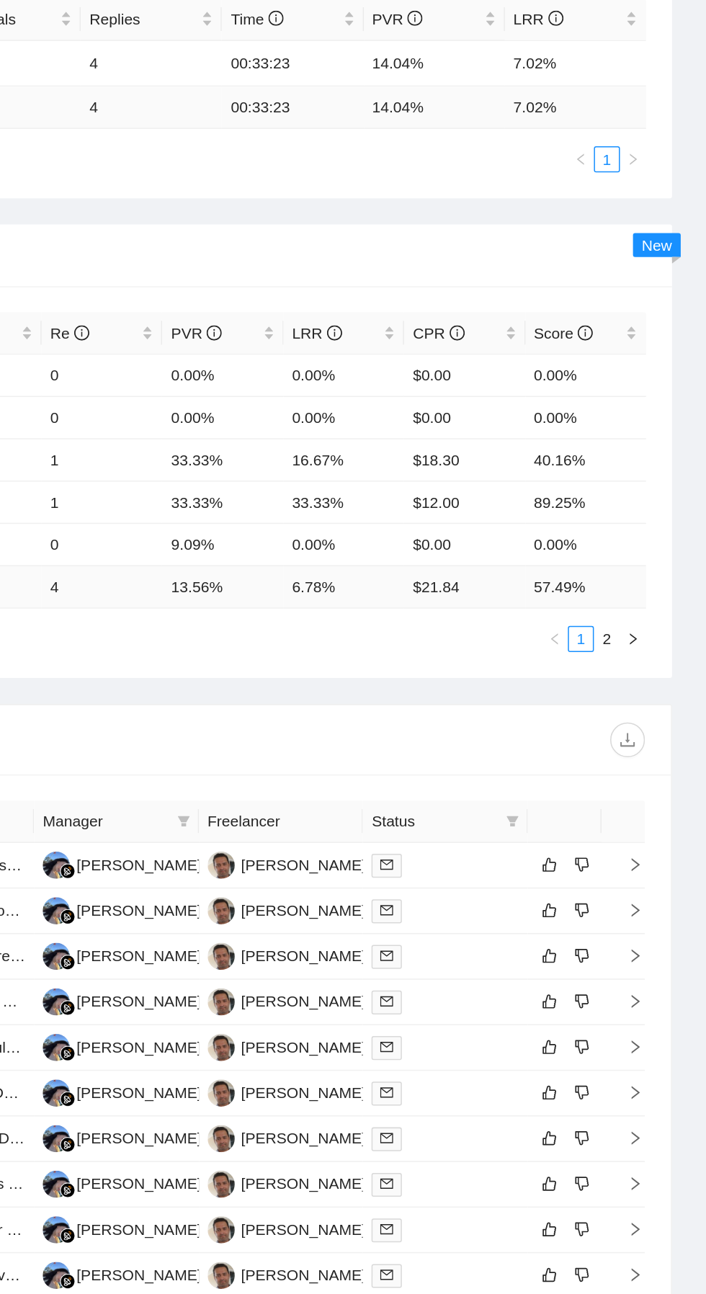
scroll to position [0, 0]
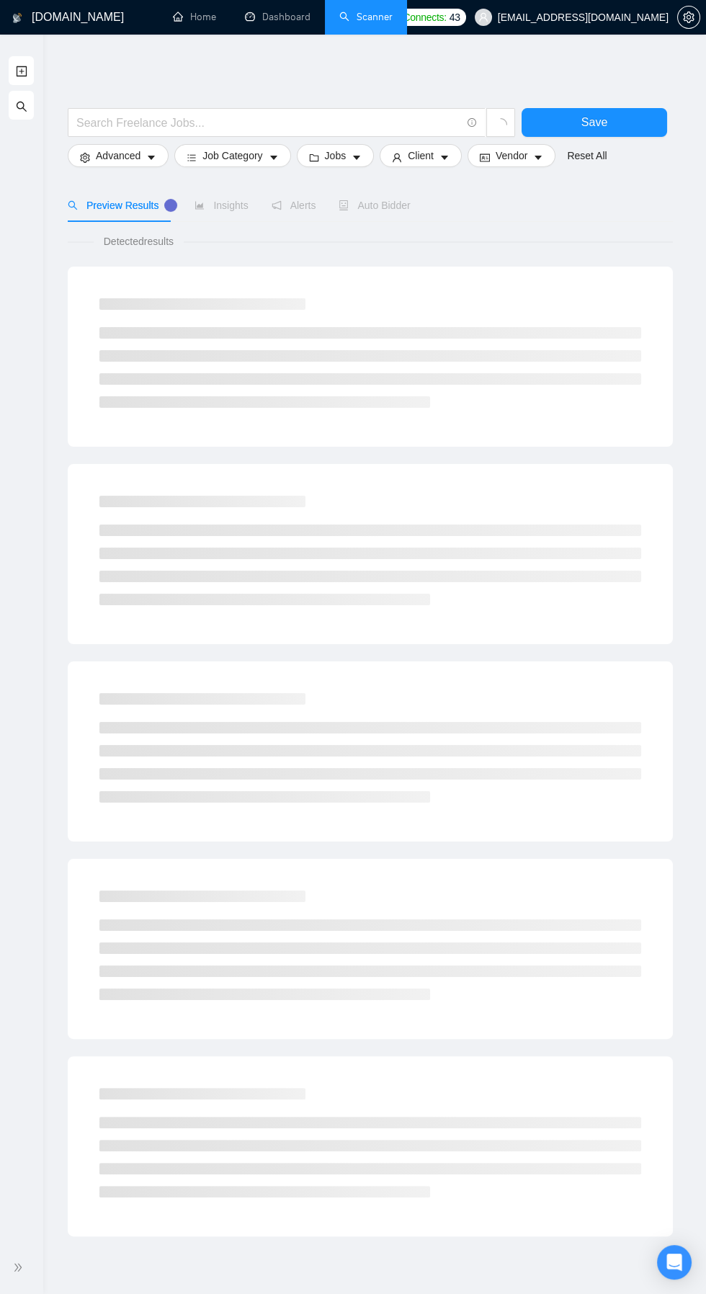
click at [21, 108] on icon "search" at bounding box center [22, 107] width 12 height 12
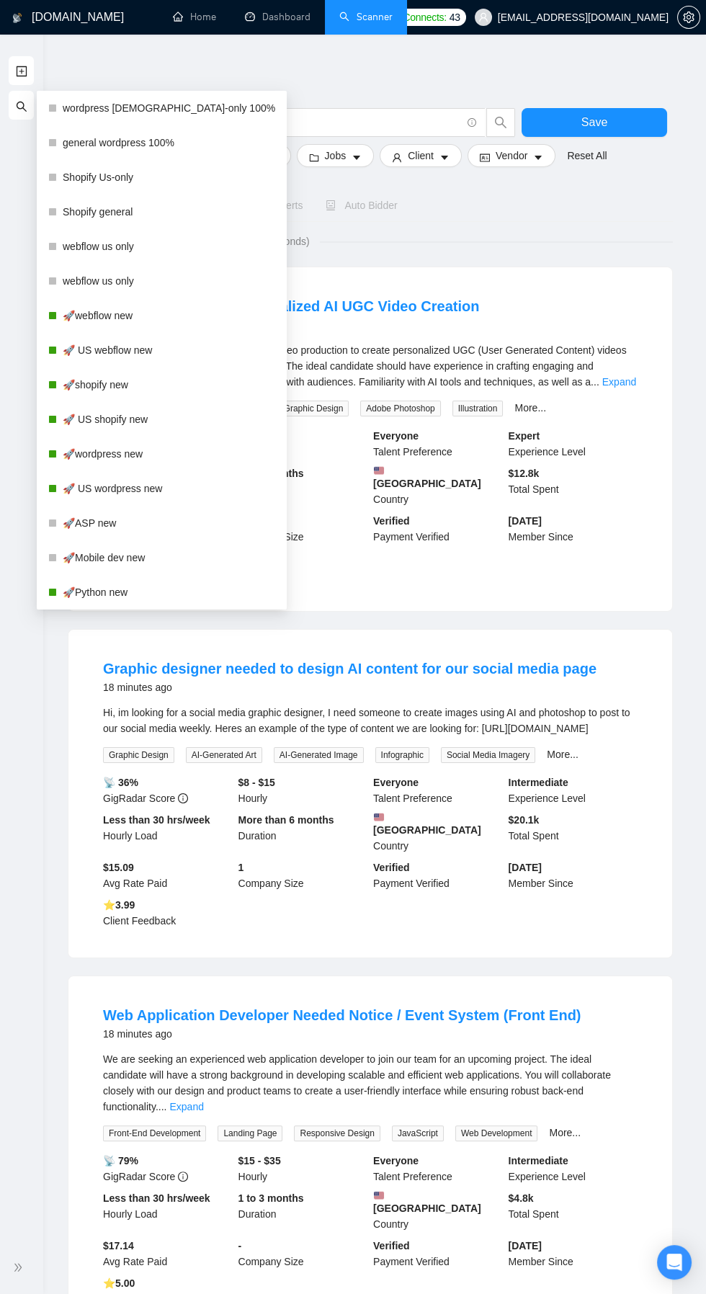
click at [67, 488] on link "🚀 US wordpress new" at bounding box center [169, 488] width 212 height 29
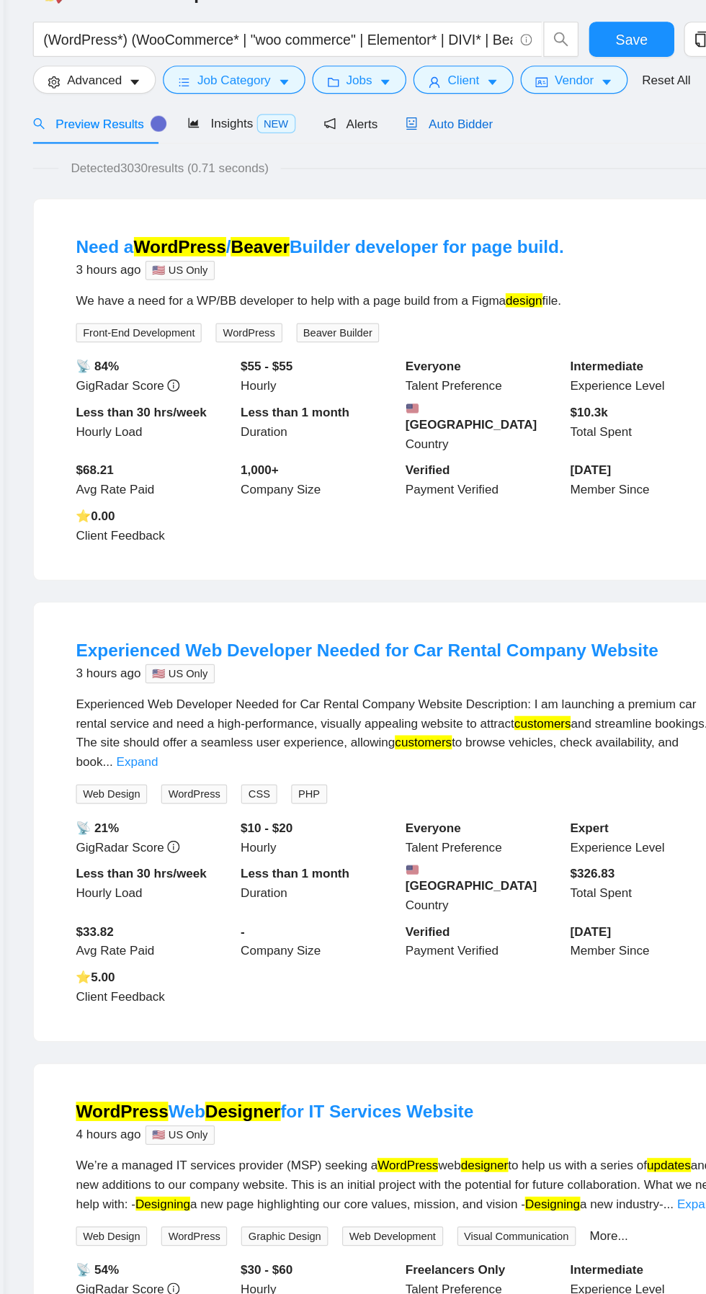
click at [377, 228] on icon "robot" at bounding box center [379, 228] width 9 height 10
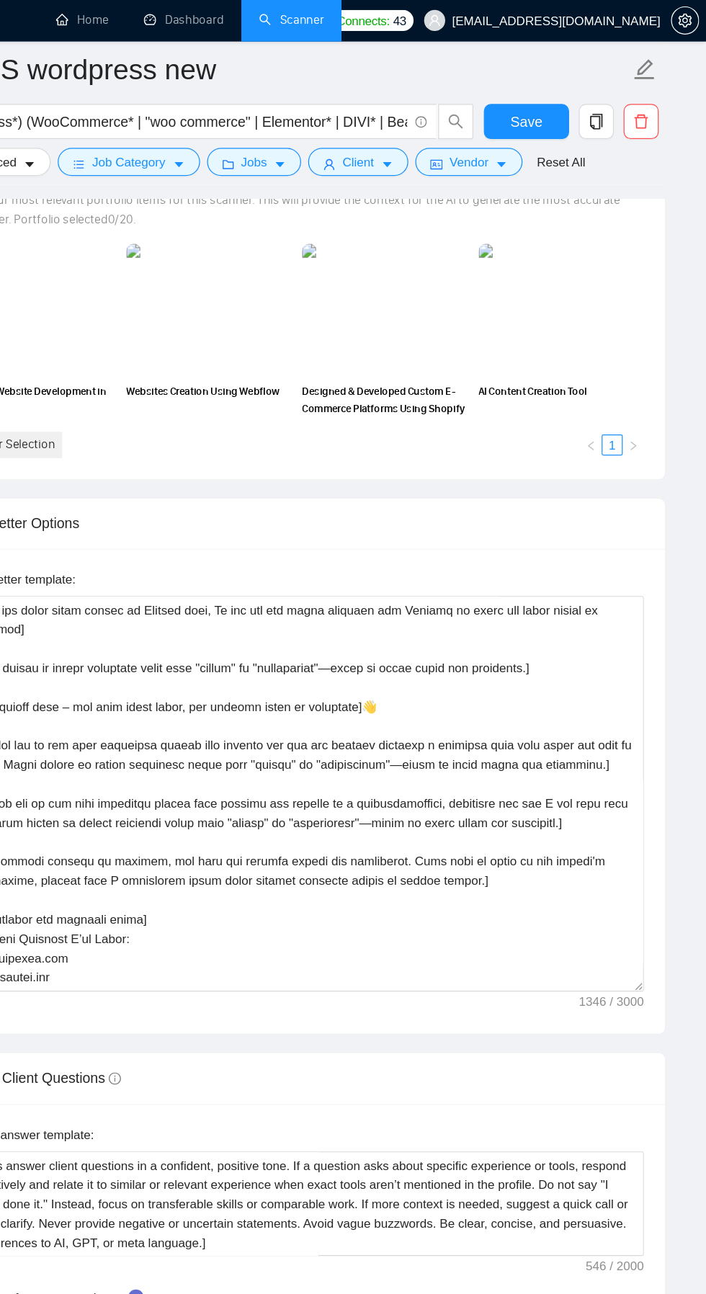
scroll to position [1332, 0]
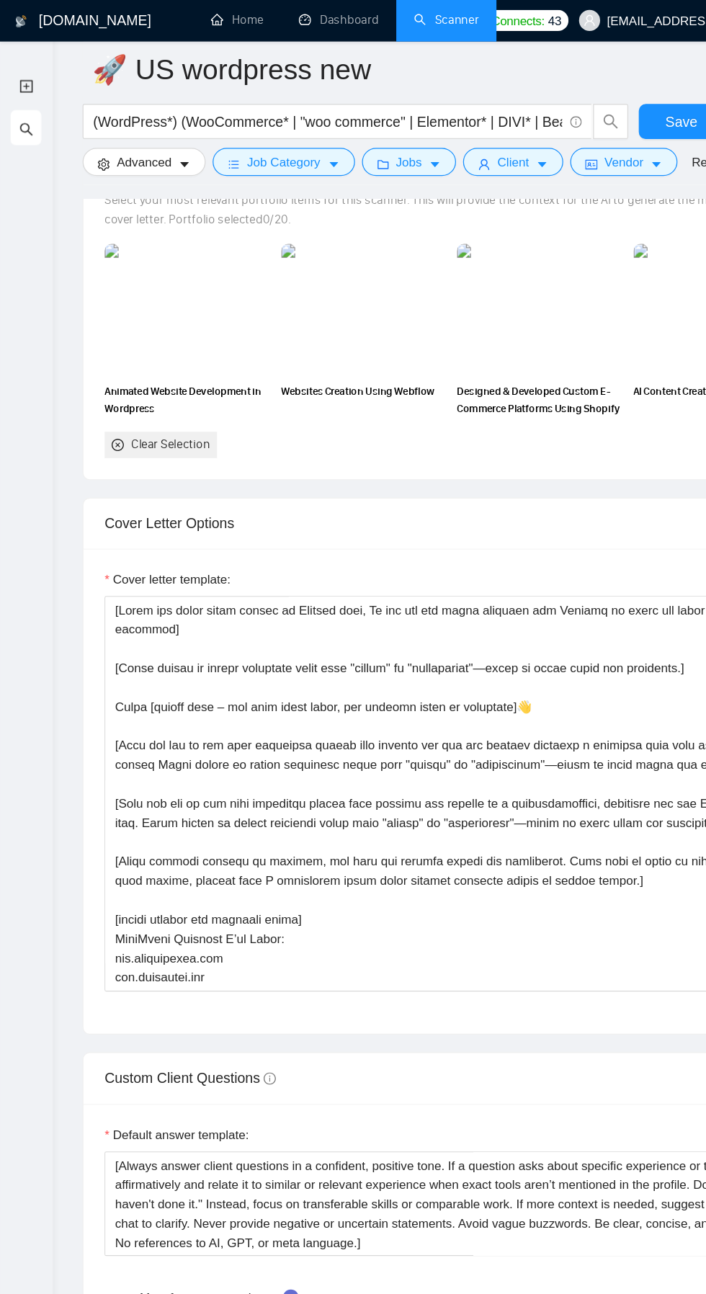
click at [17, 104] on icon "search" at bounding box center [21, 107] width 10 height 10
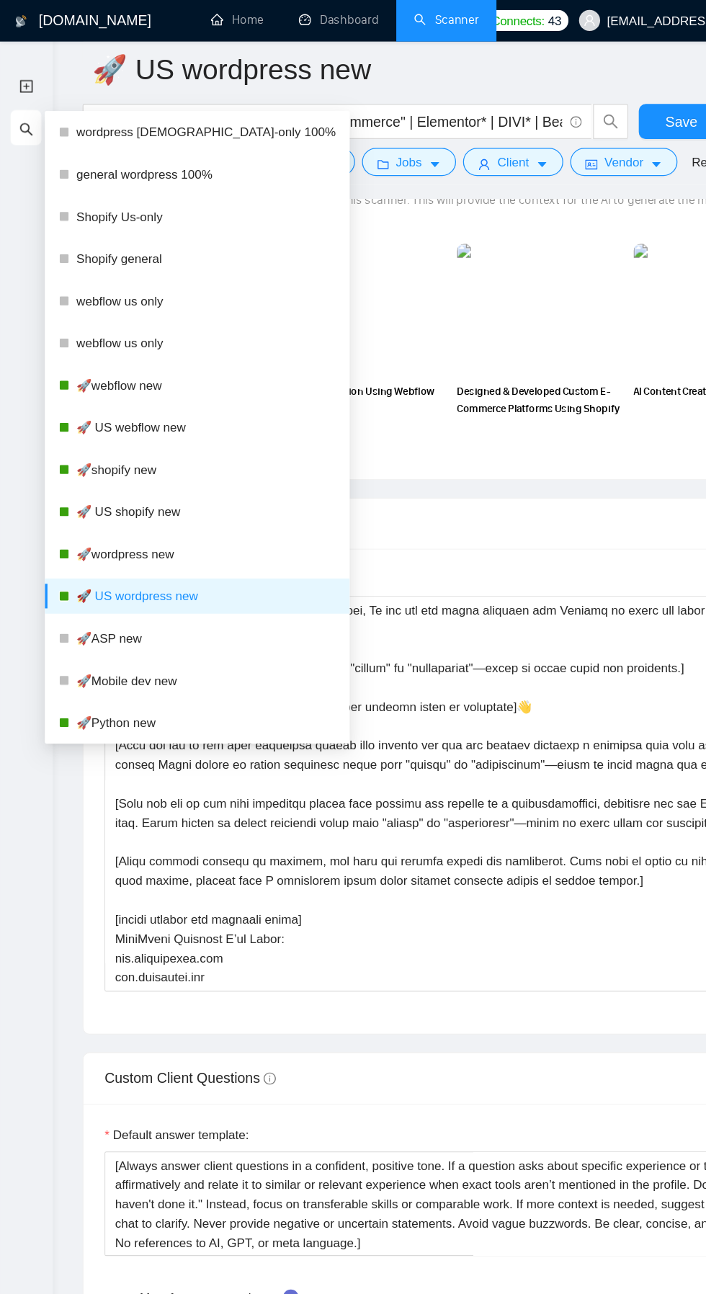
click at [260, 23] on link "Dashboard" at bounding box center [278, 17] width 66 height 12
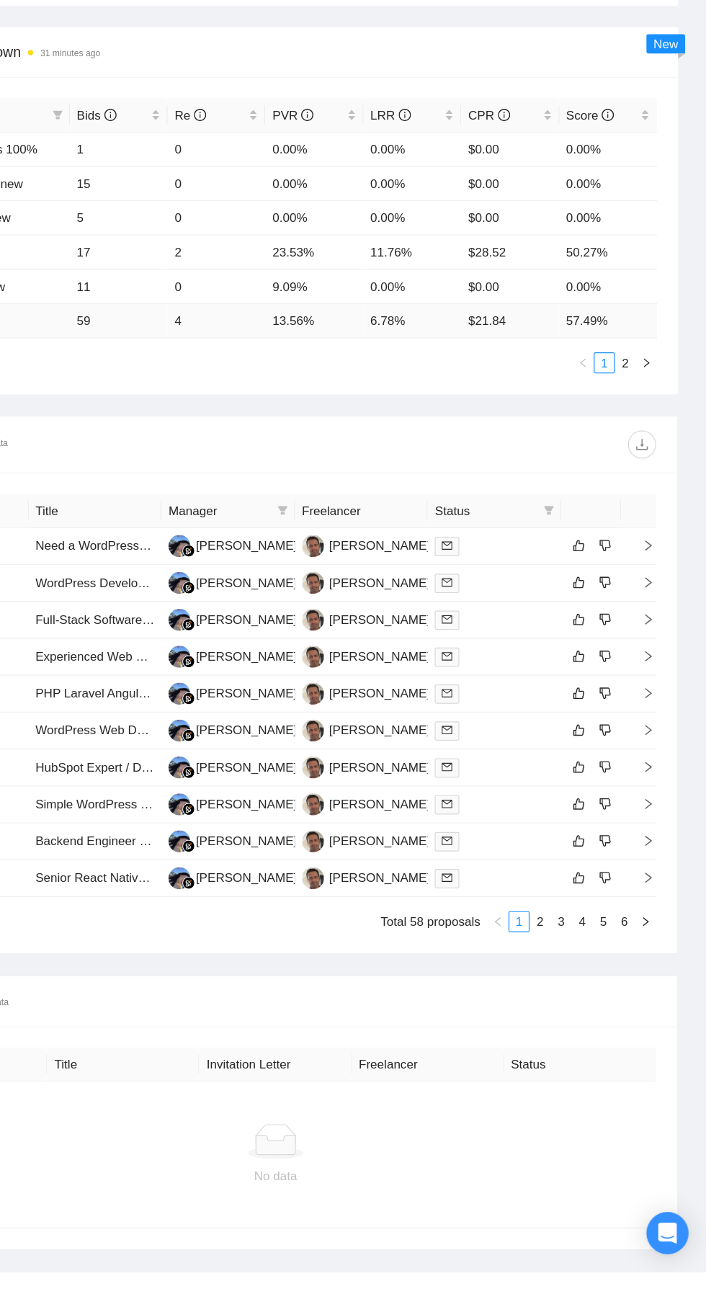
scroll to position [364, 0]
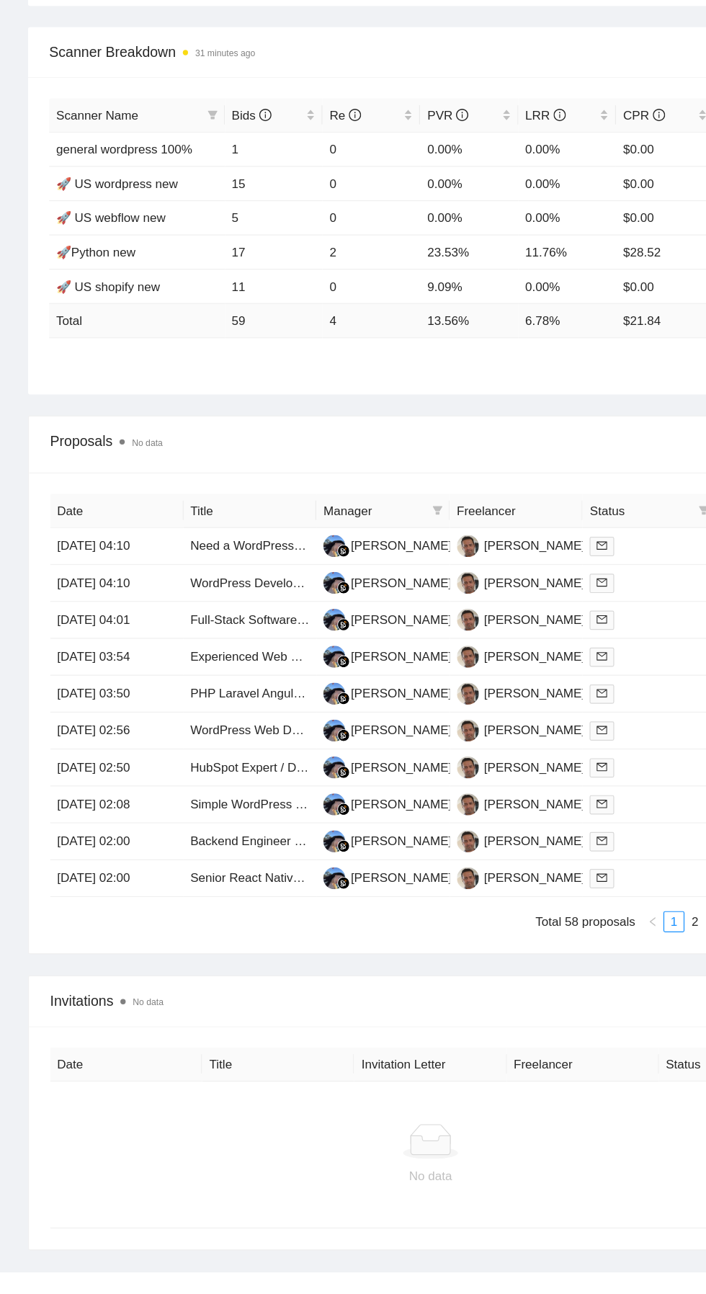
click at [99, 696] on td "[DATE] 04:10" at bounding box center [95, 699] width 109 height 30
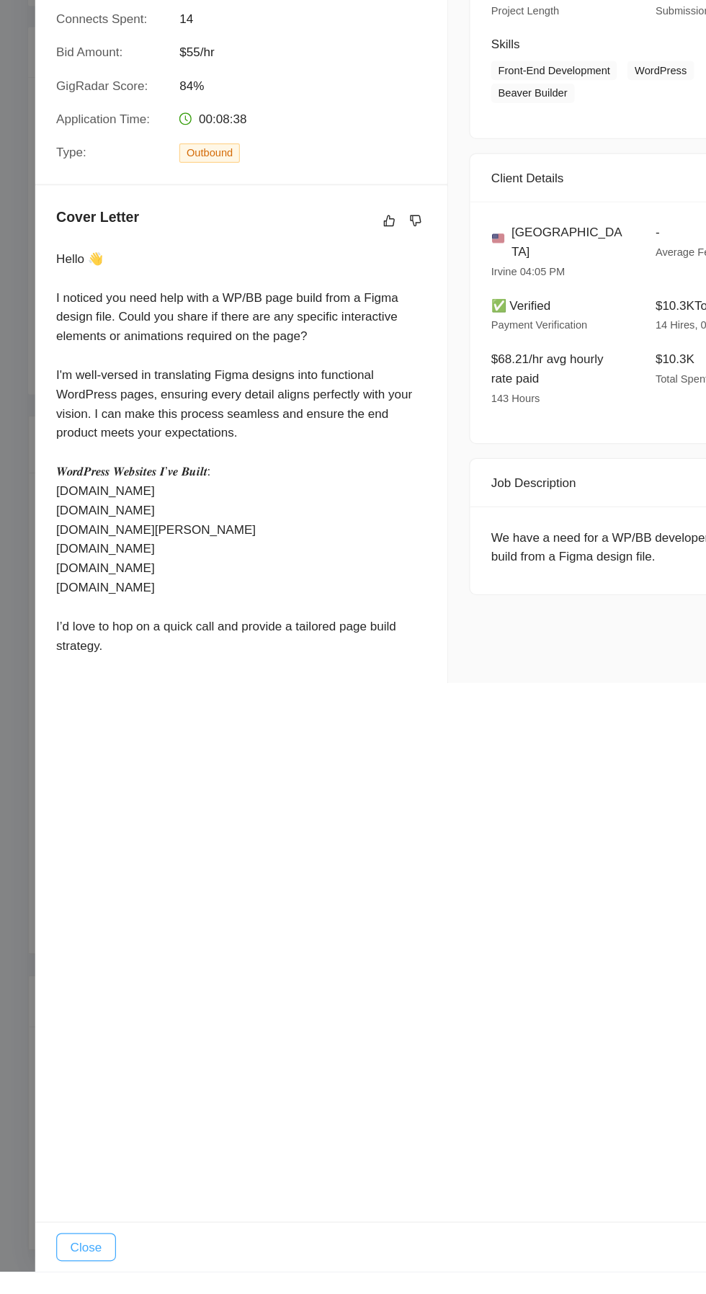
click at [64, 1281] on span "Close" at bounding box center [71, 1273] width 26 height 16
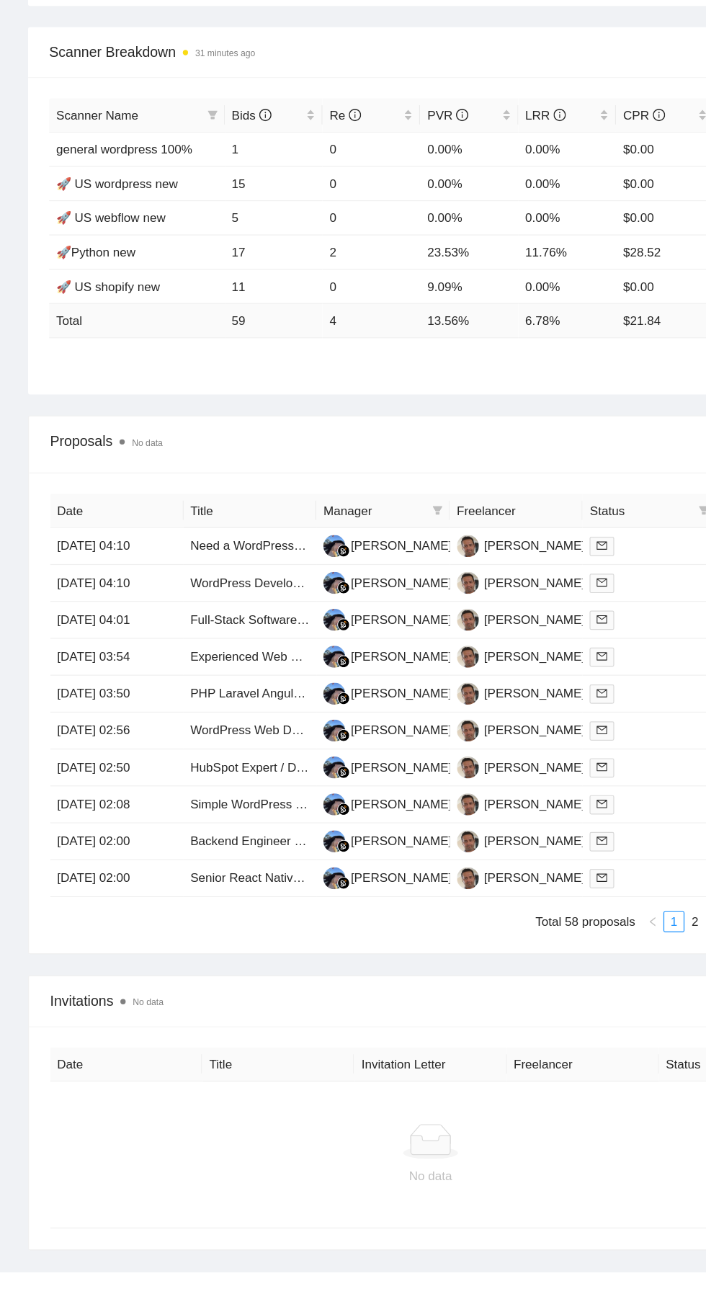
click at [48, 732] on td "[DATE] 04:10" at bounding box center [95, 729] width 109 height 30
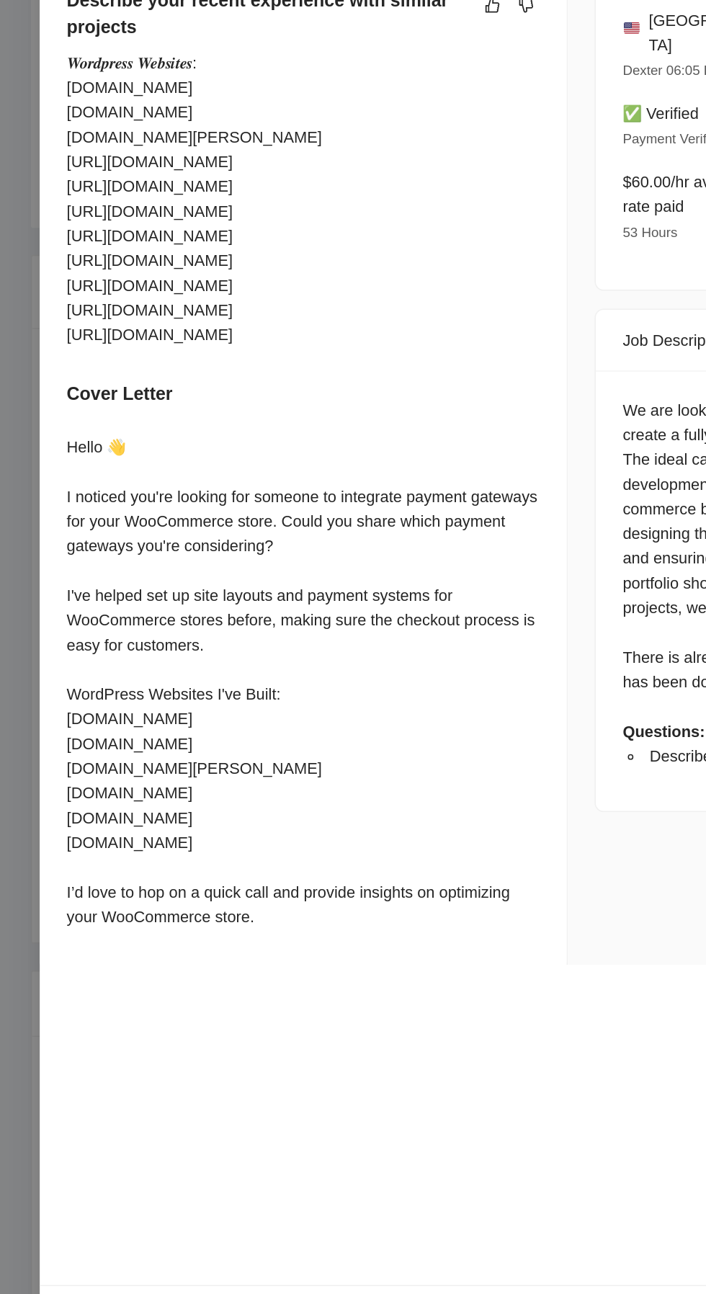
click at [9, 1230] on div at bounding box center [353, 647] width 706 height 1294
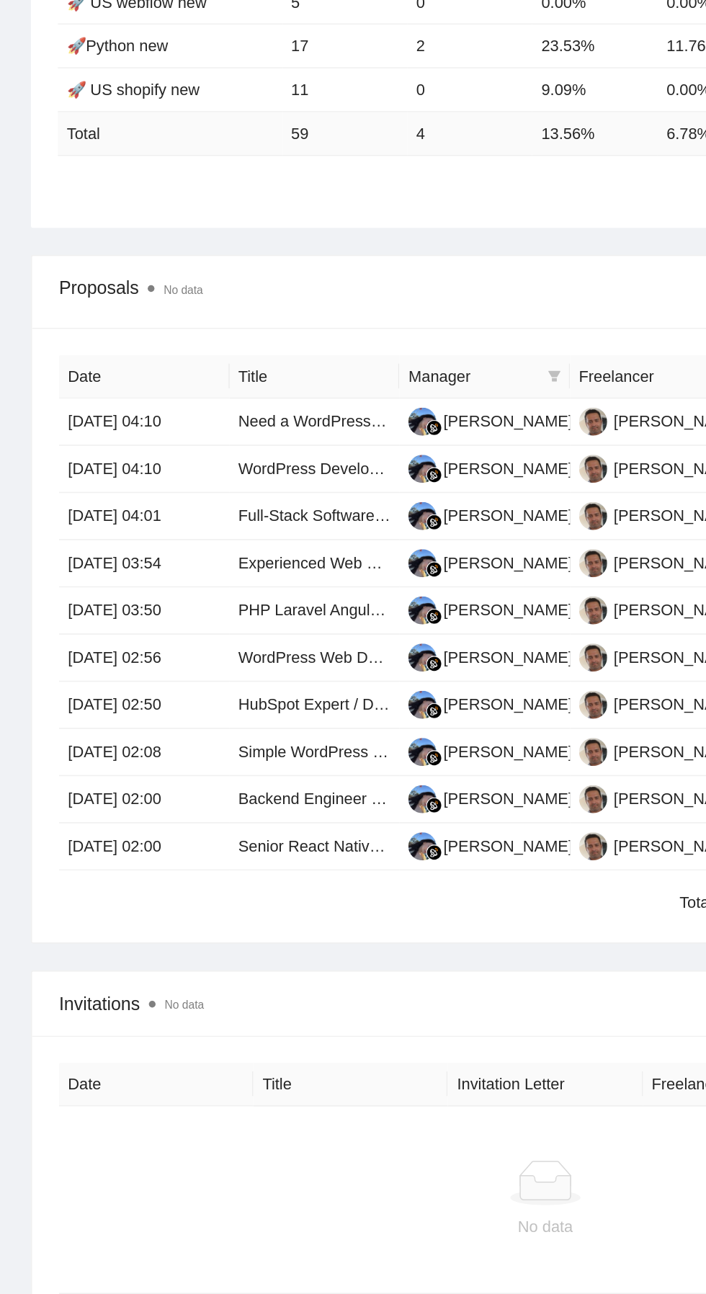
click at [43, 769] on td "[DATE] 04:01" at bounding box center [95, 760] width 109 height 30
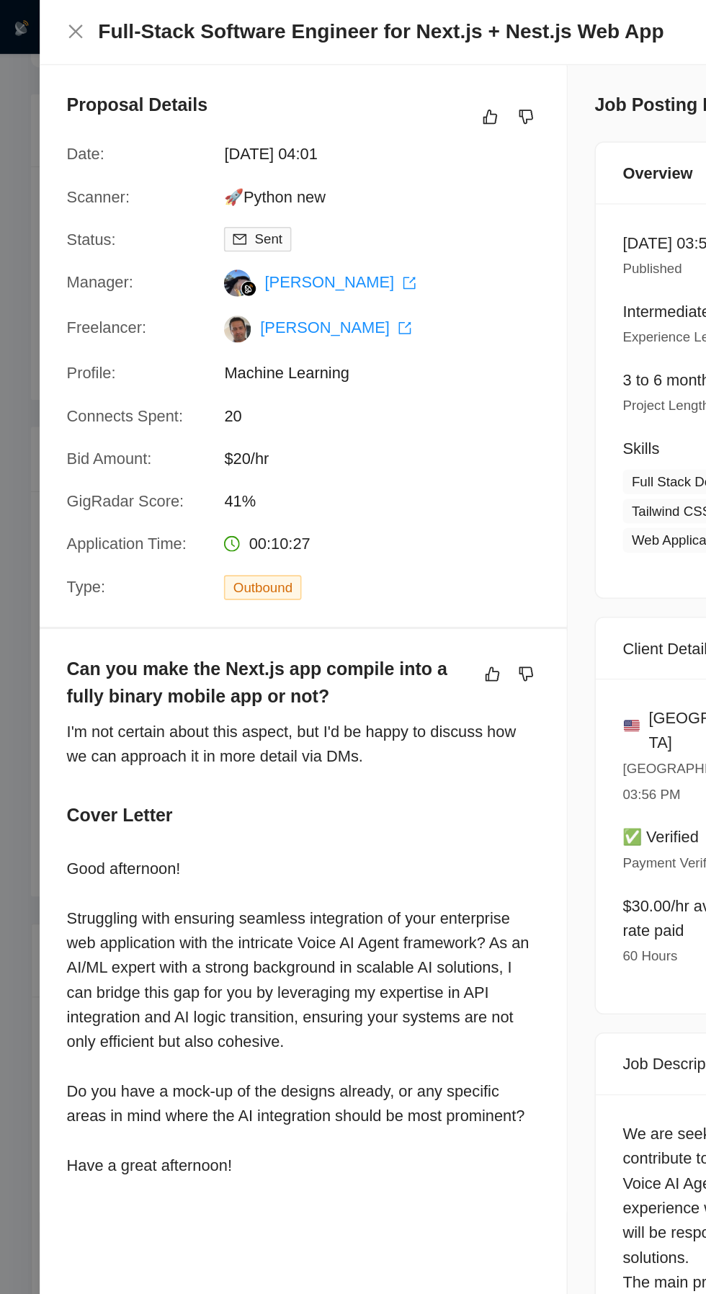
click at [17, 686] on div at bounding box center [353, 647] width 706 height 1294
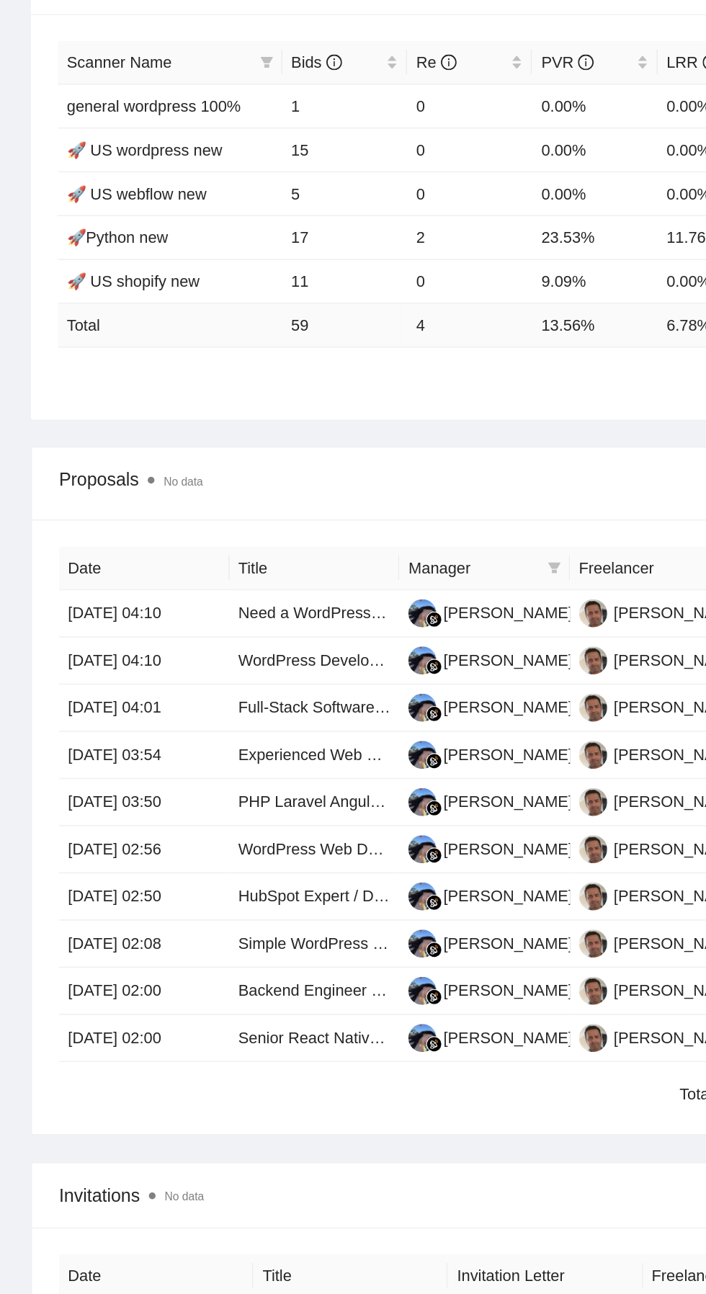
click at [108, 790] on td "[DATE] 03:54" at bounding box center [95, 790] width 109 height 30
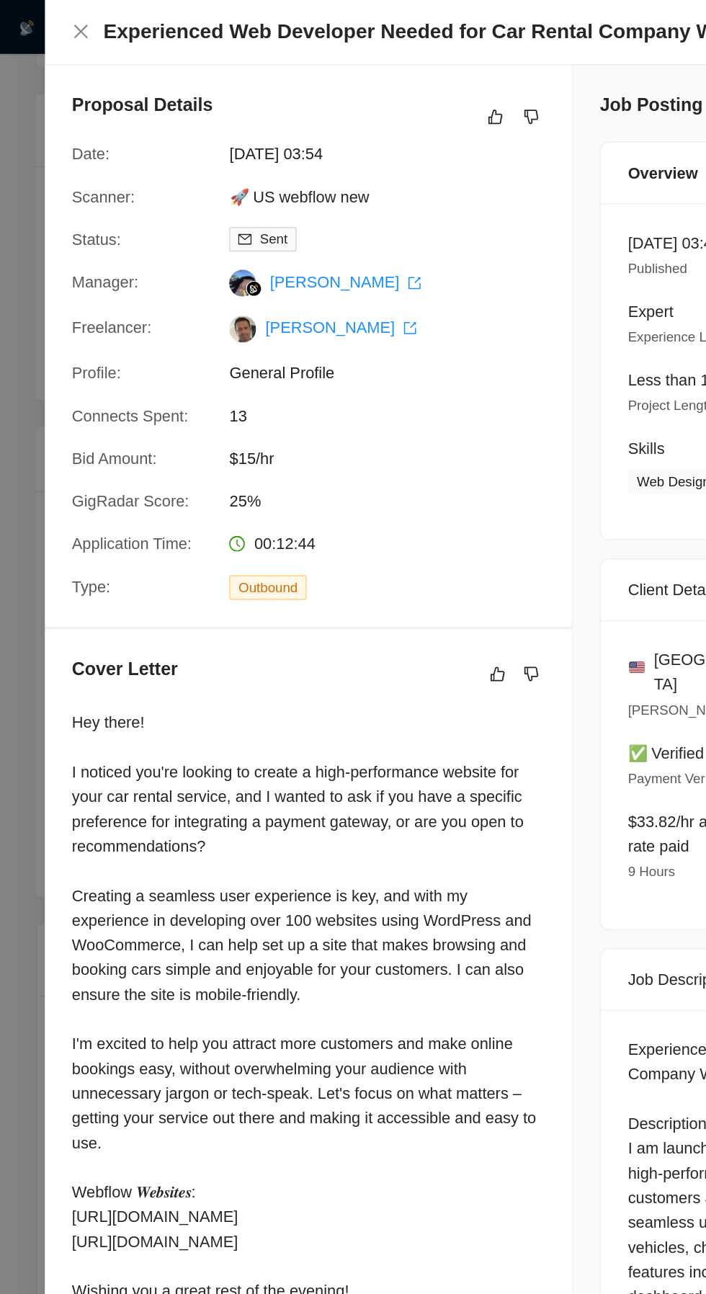
click at [25, 22] on div at bounding box center [353, 647] width 706 height 1294
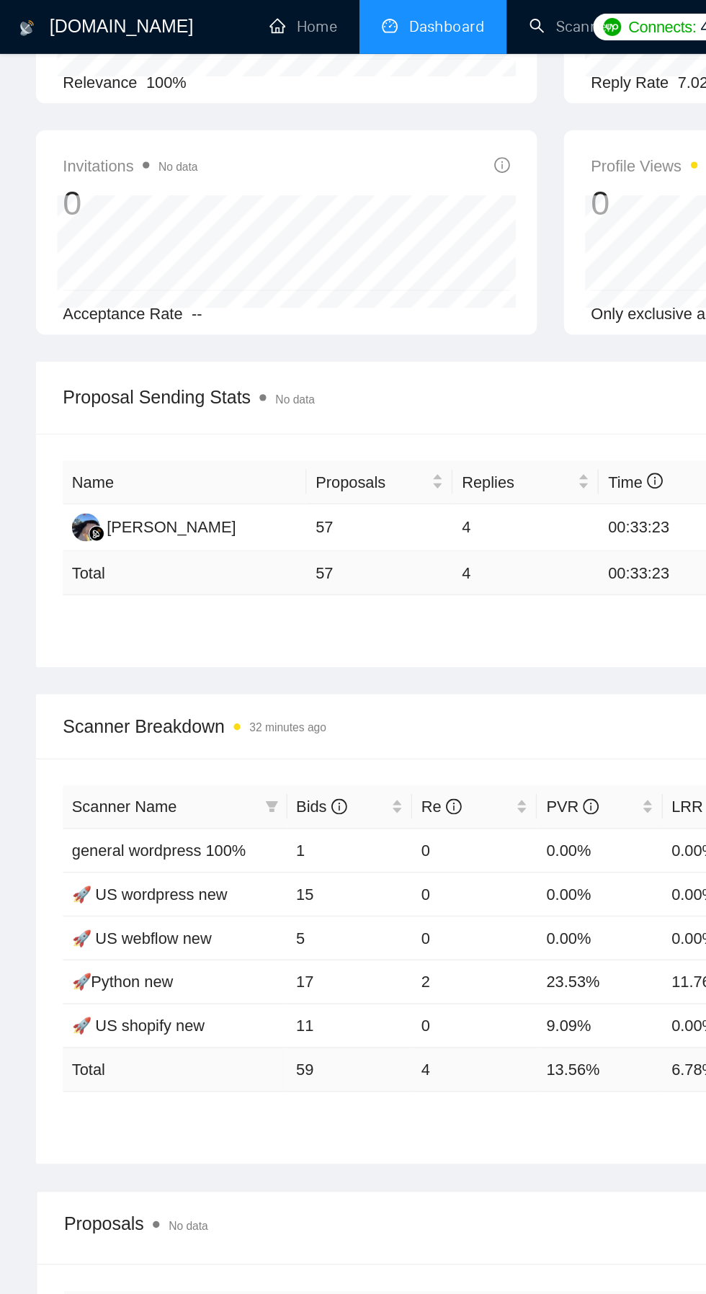
scroll to position [184, 0]
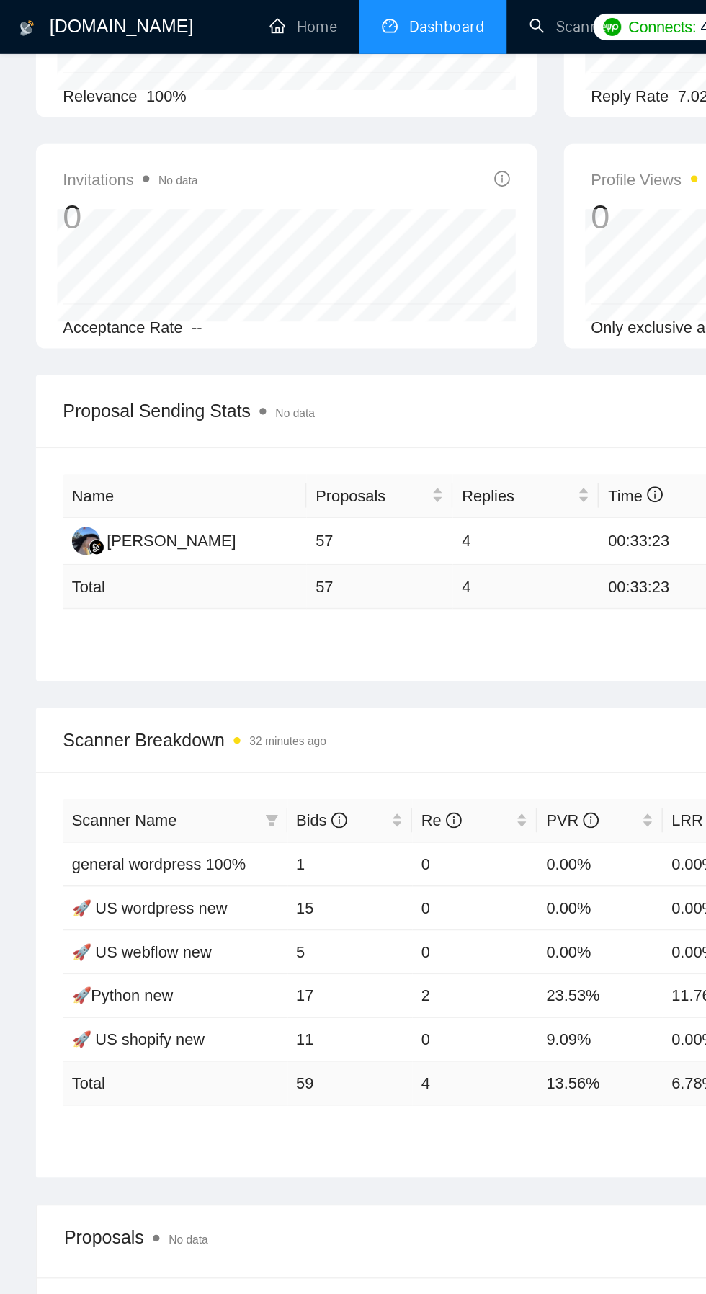
click at [339, 23] on link "Scanner" at bounding box center [365, 17] width 53 height 12
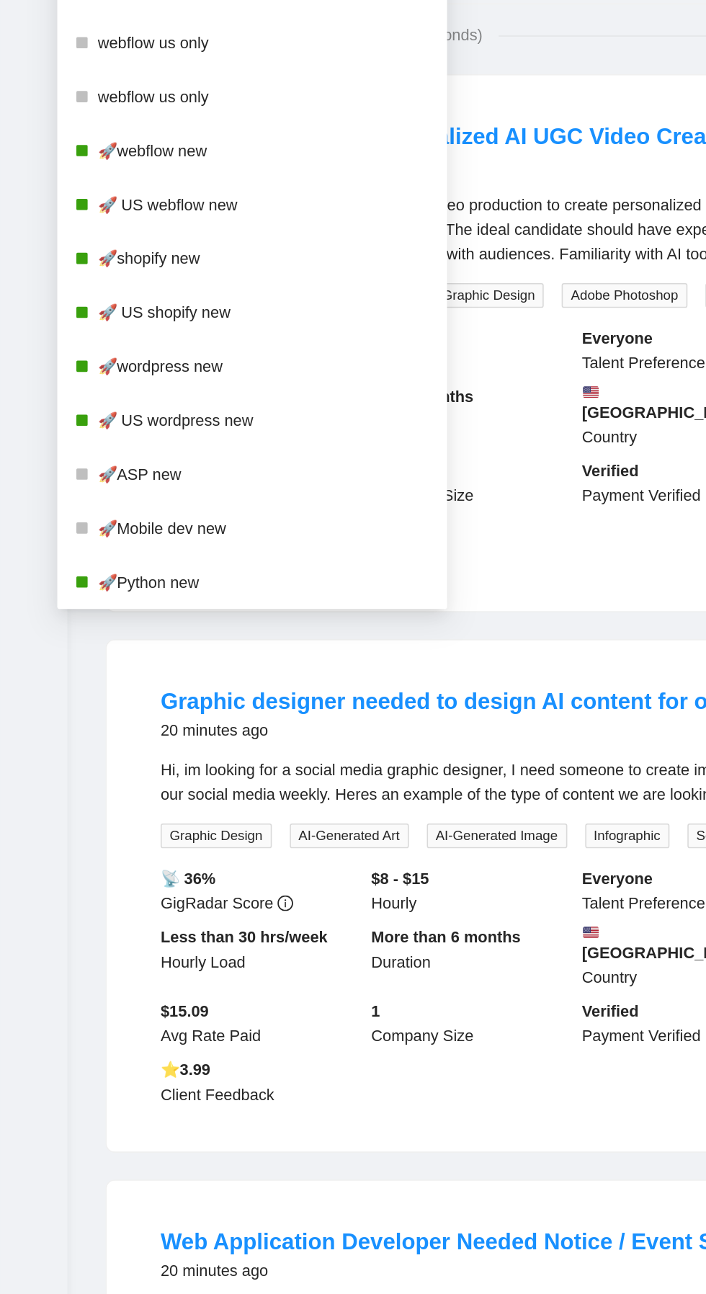
click at [123, 312] on link "🚀webflow new" at bounding box center [169, 315] width 212 height 29
